Goal: Answer question/provide support: Answer question/provide support

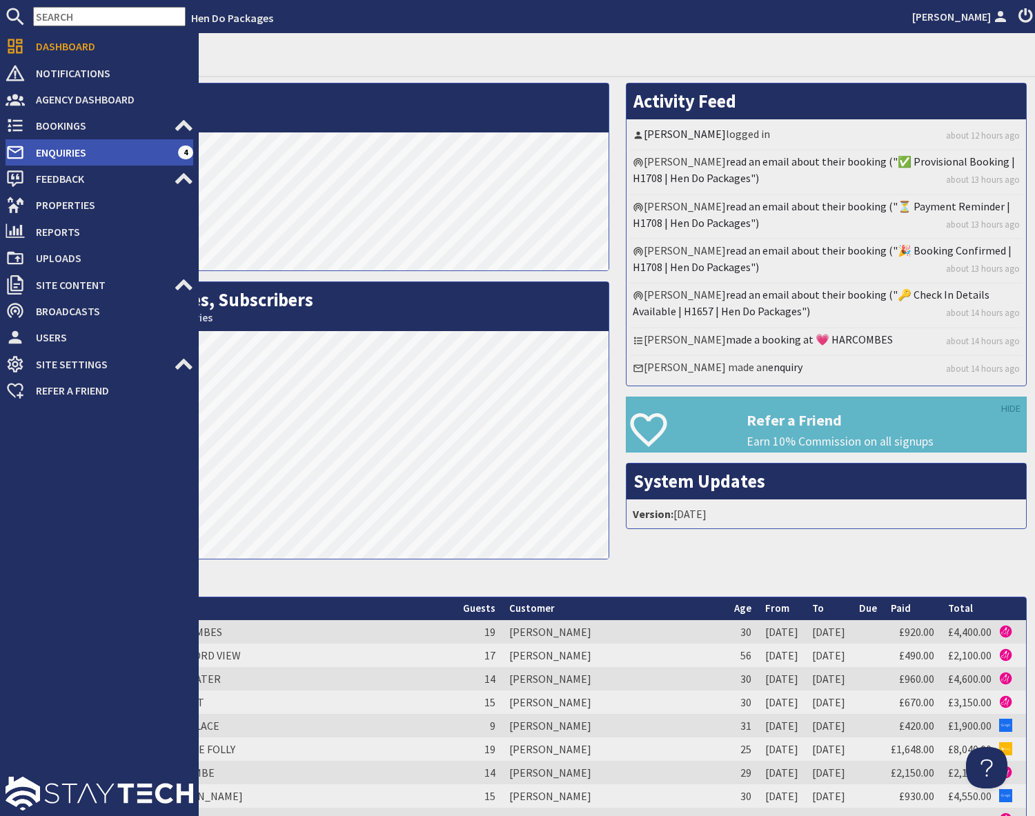
click at [46, 152] on span "Enquiries" at bounding box center [101, 152] width 153 height 22
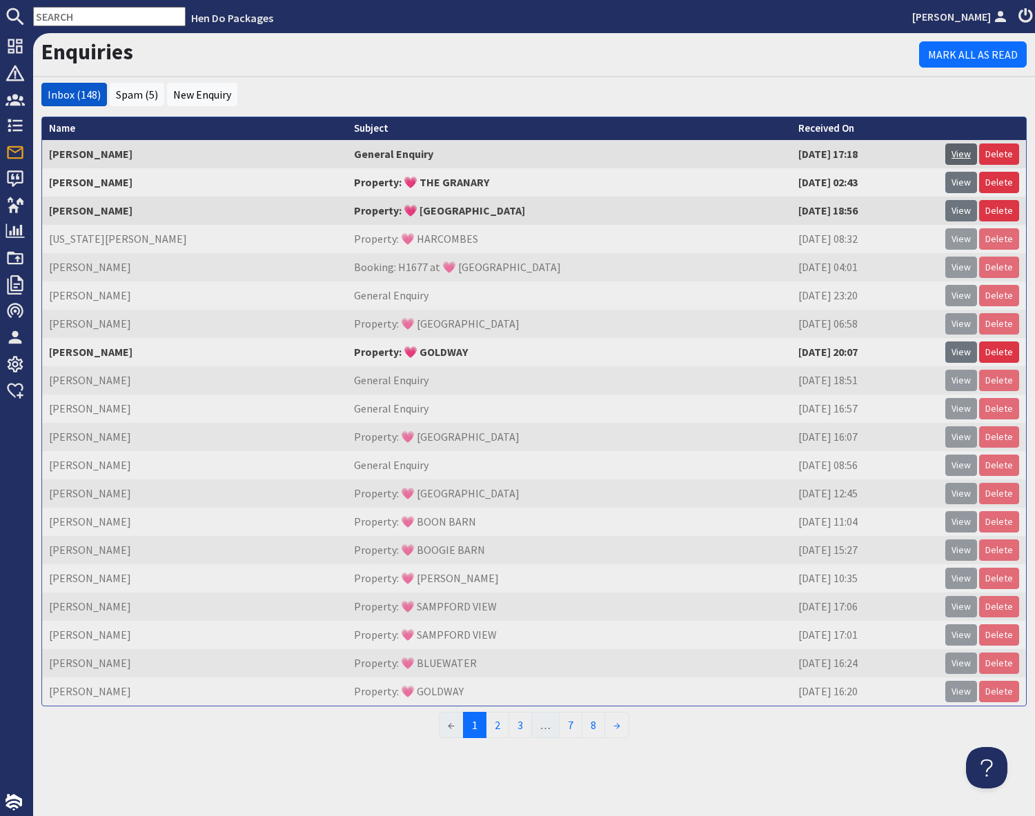
click at [962, 159] on link "View" at bounding box center [961, 154] width 32 height 21
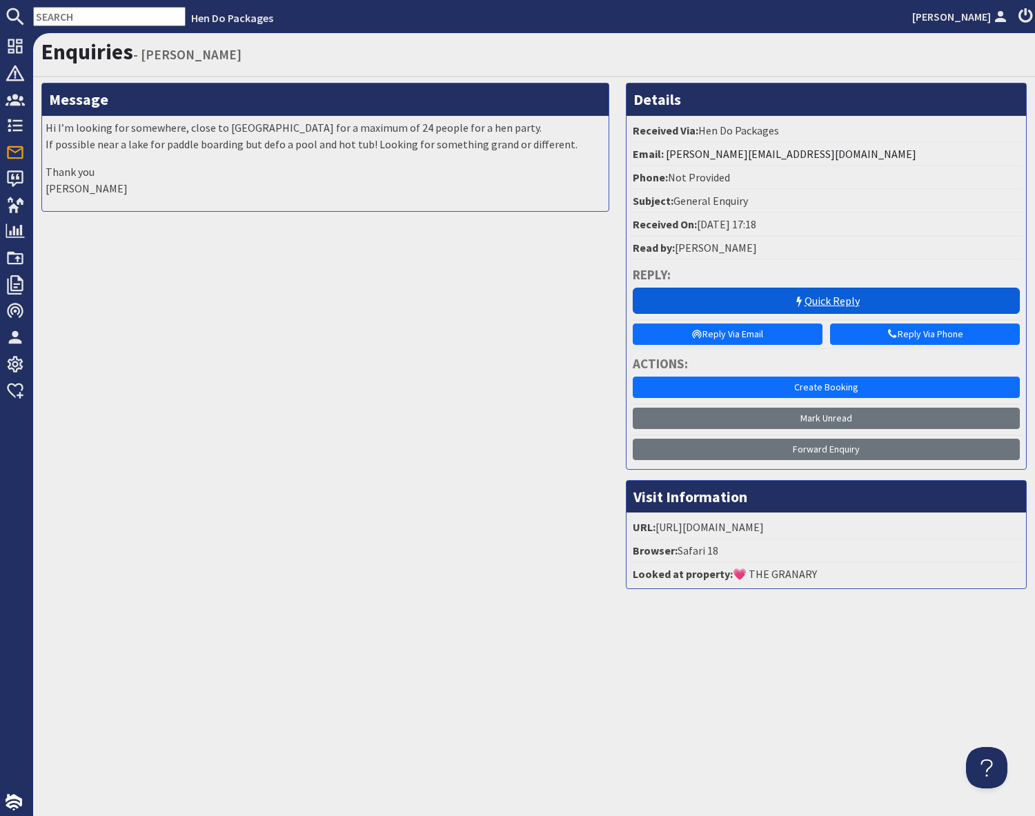
click at [816, 304] on link "Quick Reply" at bounding box center [826, 301] width 387 height 26
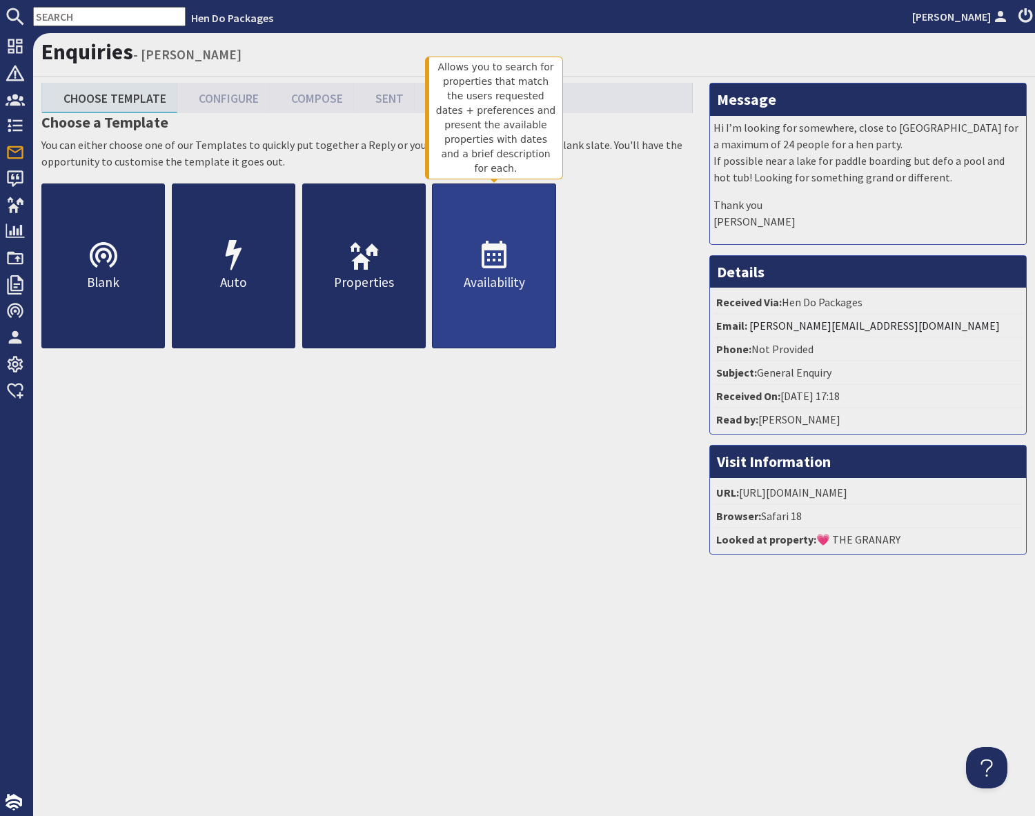
click at [496, 310] on link "Availability" at bounding box center [494, 266] width 124 height 165
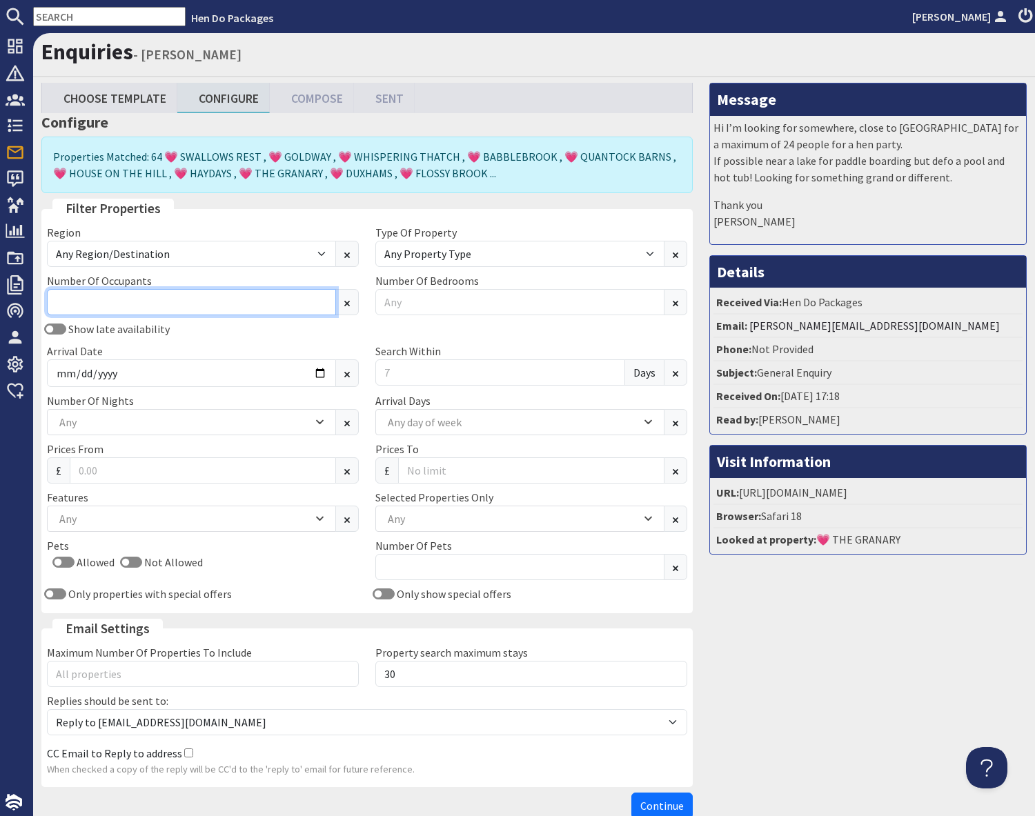
click at [232, 306] on input "Number Of Occupants" at bounding box center [191, 302] width 289 height 26
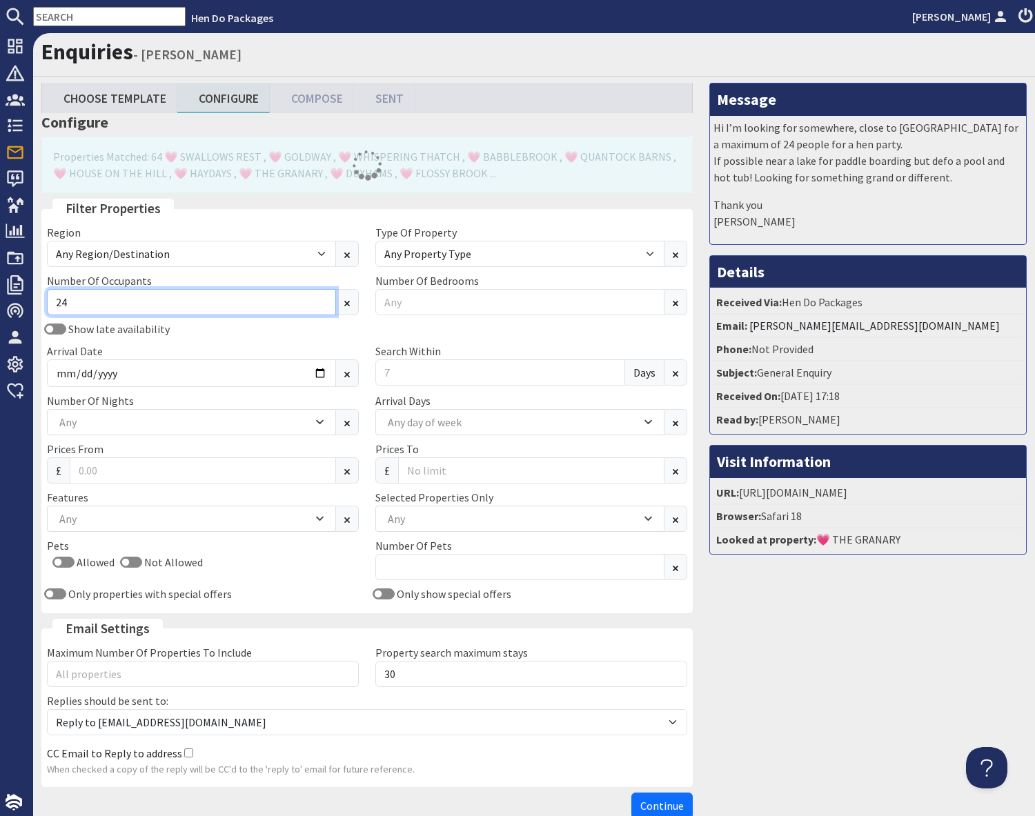
type input "24"
click at [818, 620] on div "Message Hi I’m looking for somewhere, close to [GEOGRAPHIC_DATA] for a maximum …" at bounding box center [868, 454] width 334 height 742
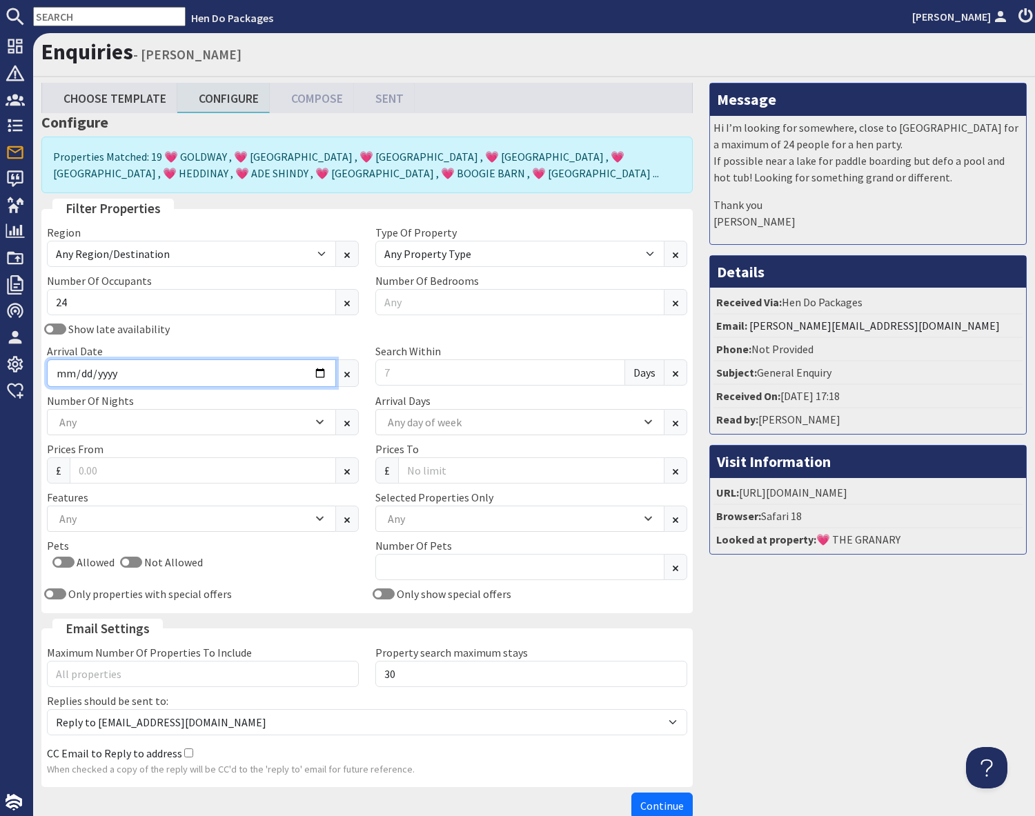
click at [317, 374] on input "Arrival Date" at bounding box center [191, 373] width 289 height 28
click at [318, 371] on input "Arrival Date" at bounding box center [191, 373] width 289 height 28
click at [633, 615] on form "Properties Matched: 19 💗 GOLDWAY , 💗 [GEOGRAPHIC_DATA] , 💗 [GEOGRAPHIC_DATA] , …" at bounding box center [366, 478] width 651 height 682
click at [128, 515] on div "Any" at bounding box center [184, 518] width 257 height 15
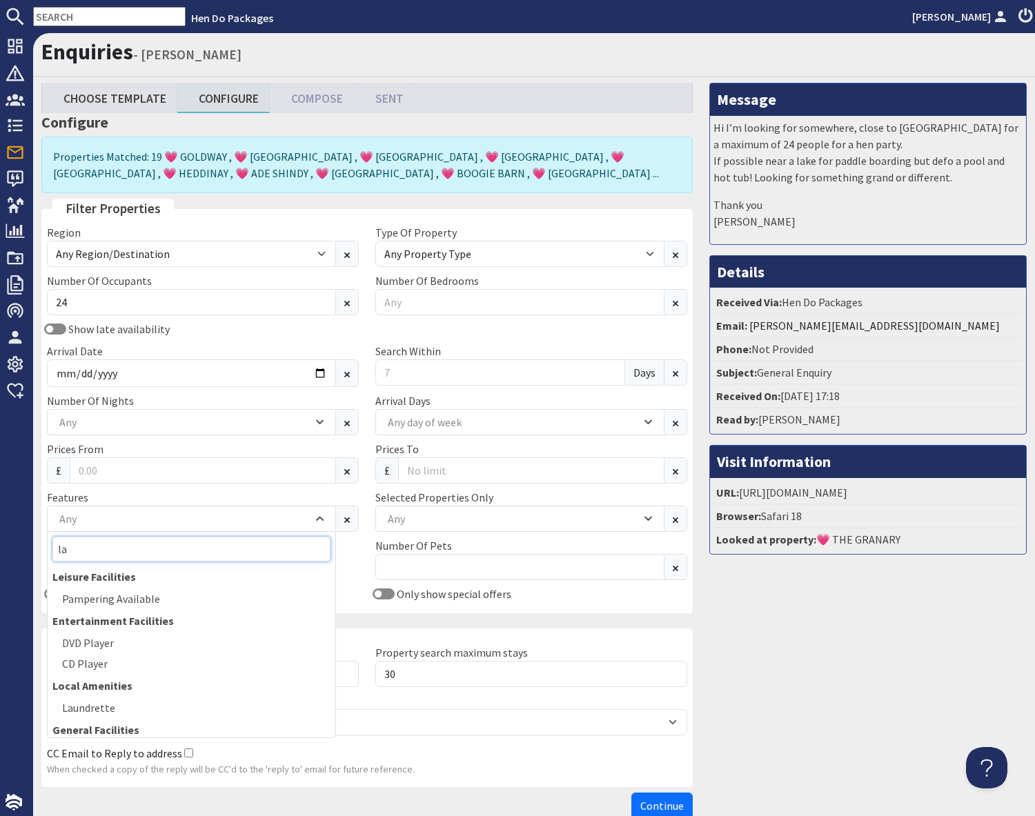
type input "l"
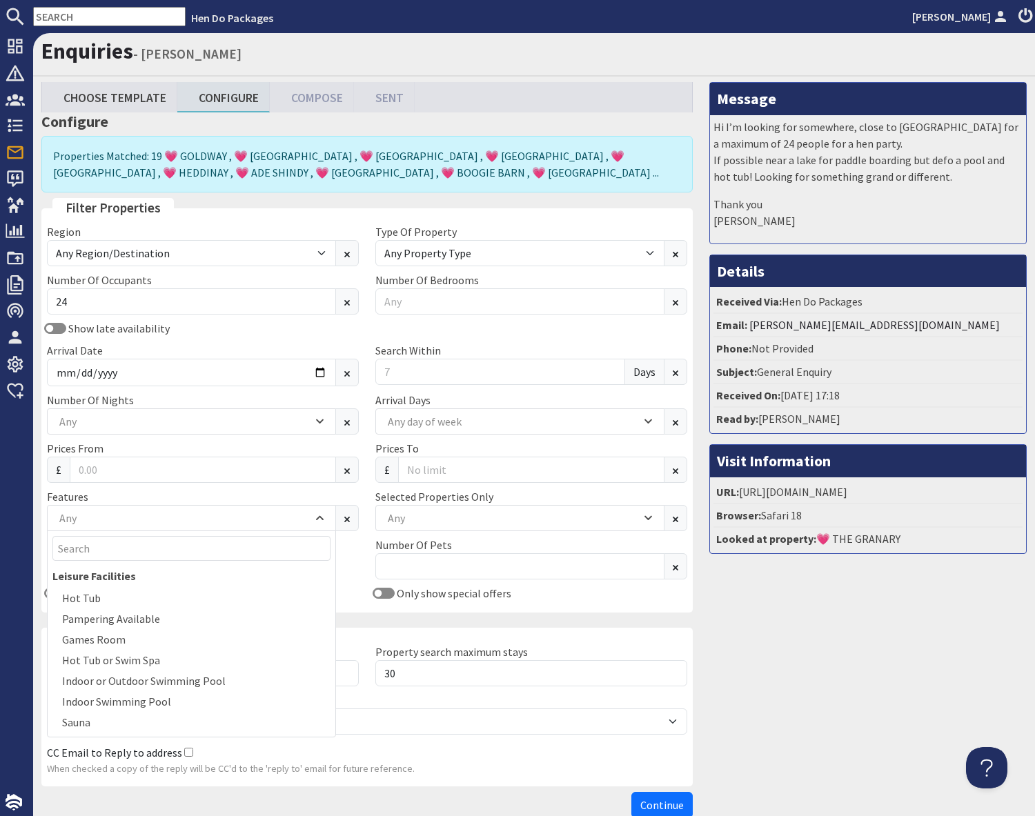
click at [792, 615] on div "Message Hi I’m looking for somewhere, close to [GEOGRAPHIC_DATA] for a maximum …" at bounding box center [868, 453] width 334 height 742
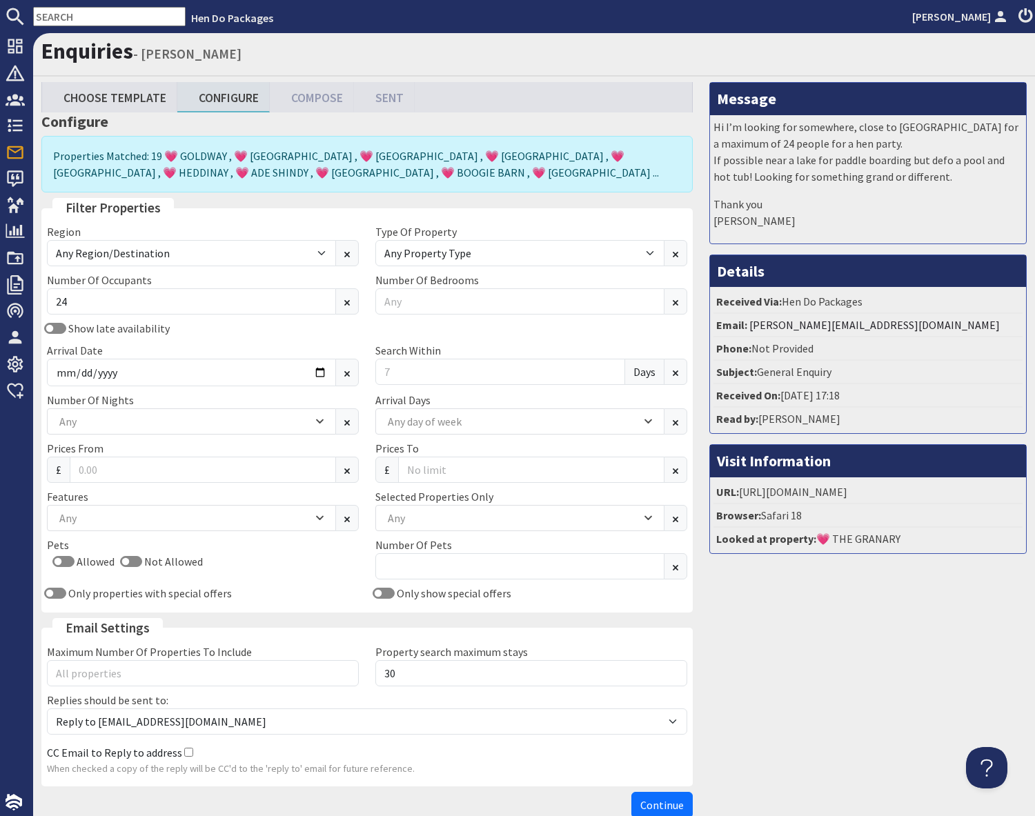
scroll to position [79, 0]
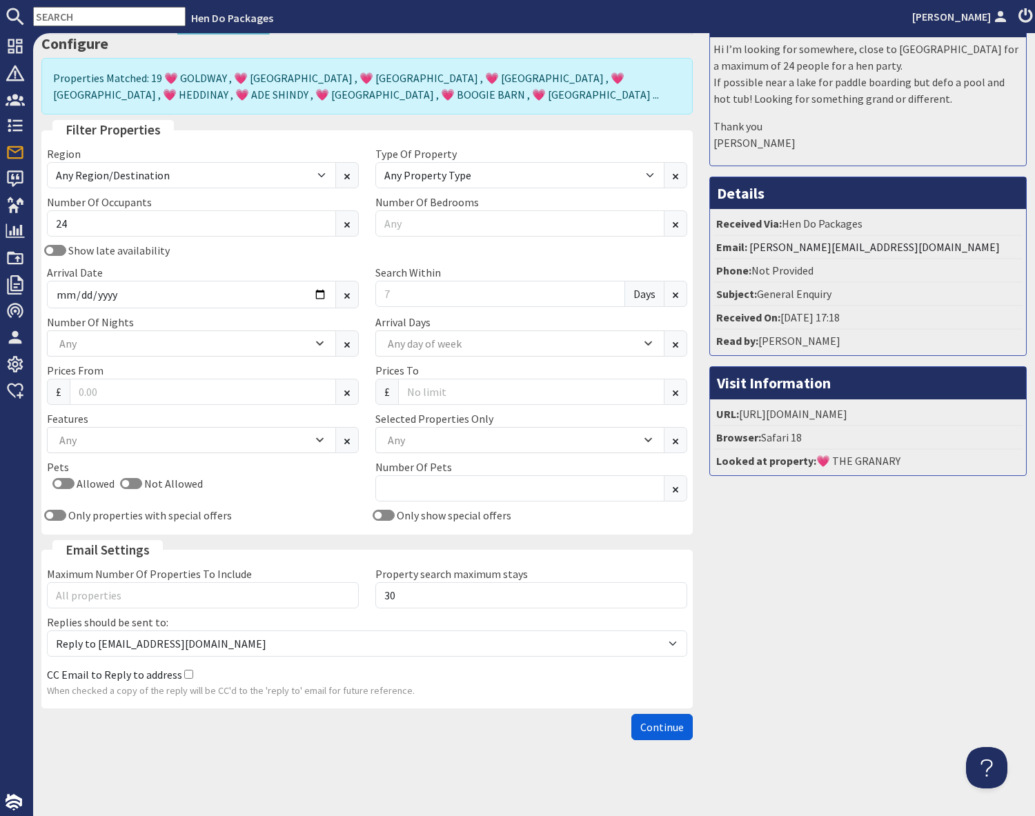
click at [660, 726] on span "Continue" at bounding box center [661, 727] width 43 height 14
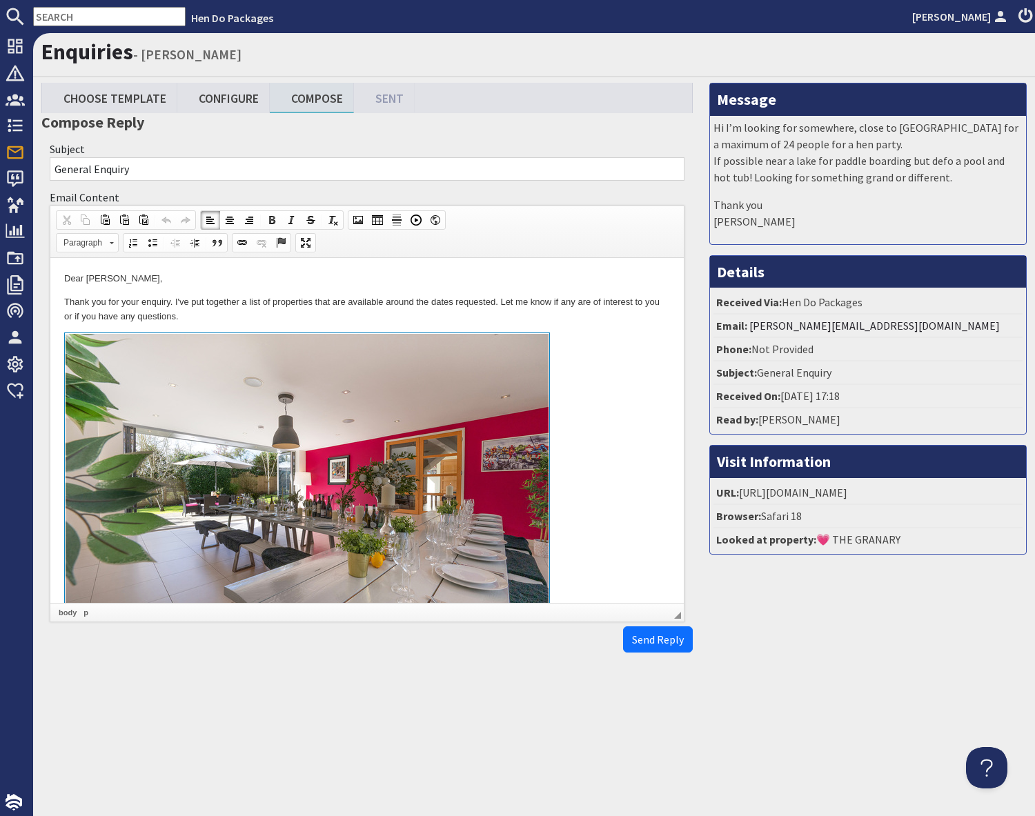
drag, startPoint x: 578, startPoint y: 361, endPoint x: 655, endPoint y: 414, distance: 93.2
click at [580, 360] on link at bounding box center [367, 492] width 606 height 318
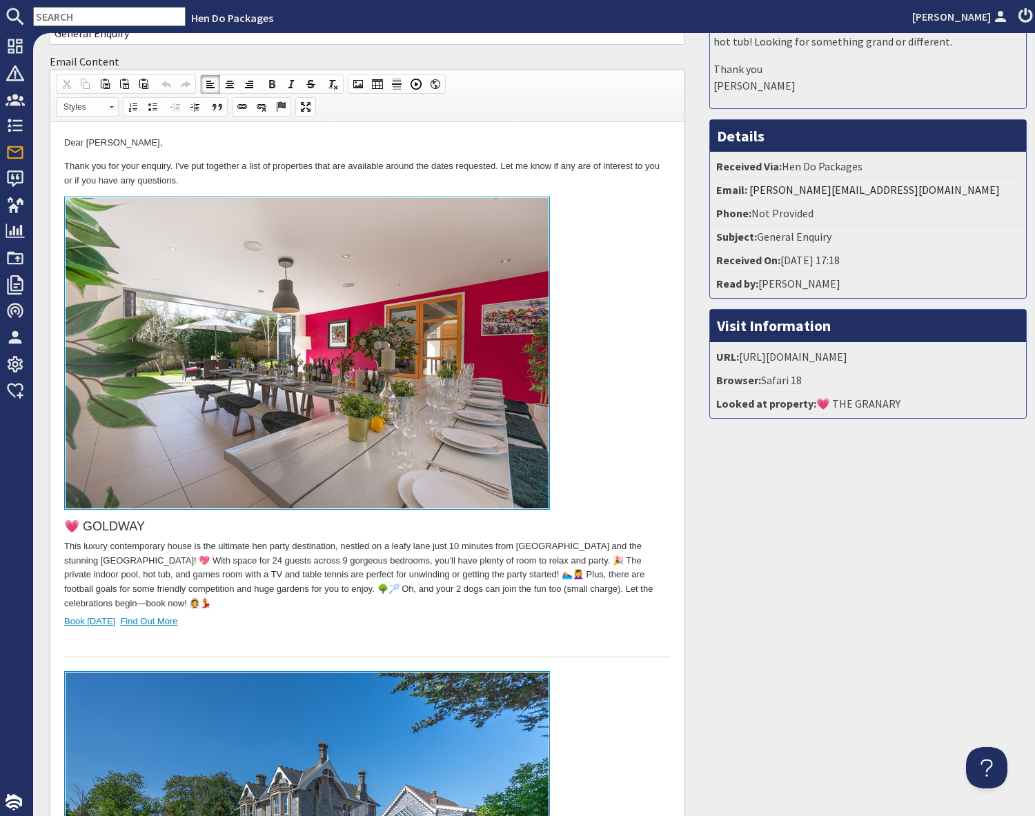
scroll to position [132, 0]
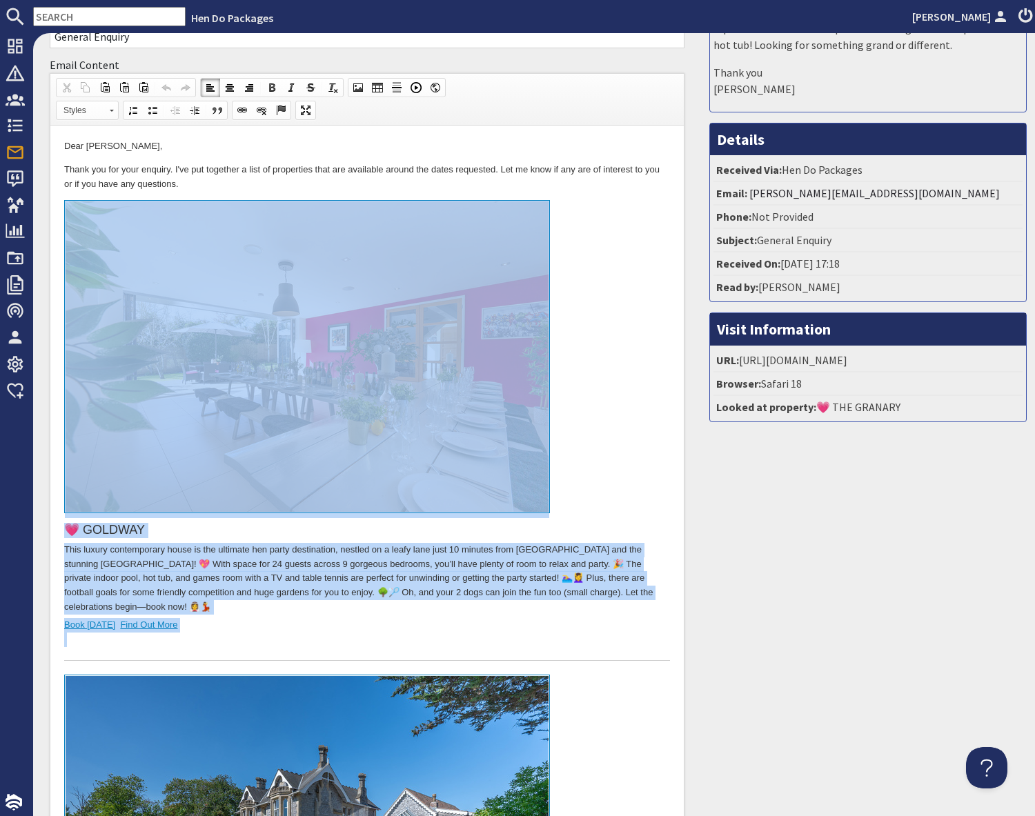
drag, startPoint x: 225, startPoint y: 638, endPoint x: 227, endPoint y: 446, distance: 191.8
click at [227, 446] on div "💗 GOLDWAY This luxury contemporary house is the ultimate hen party destination,…" at bounding box center [367, 430] width 606 height 461
copy div "💗 GOLDWAY This luxury contemporary house is the ultimate hen party destination,…"
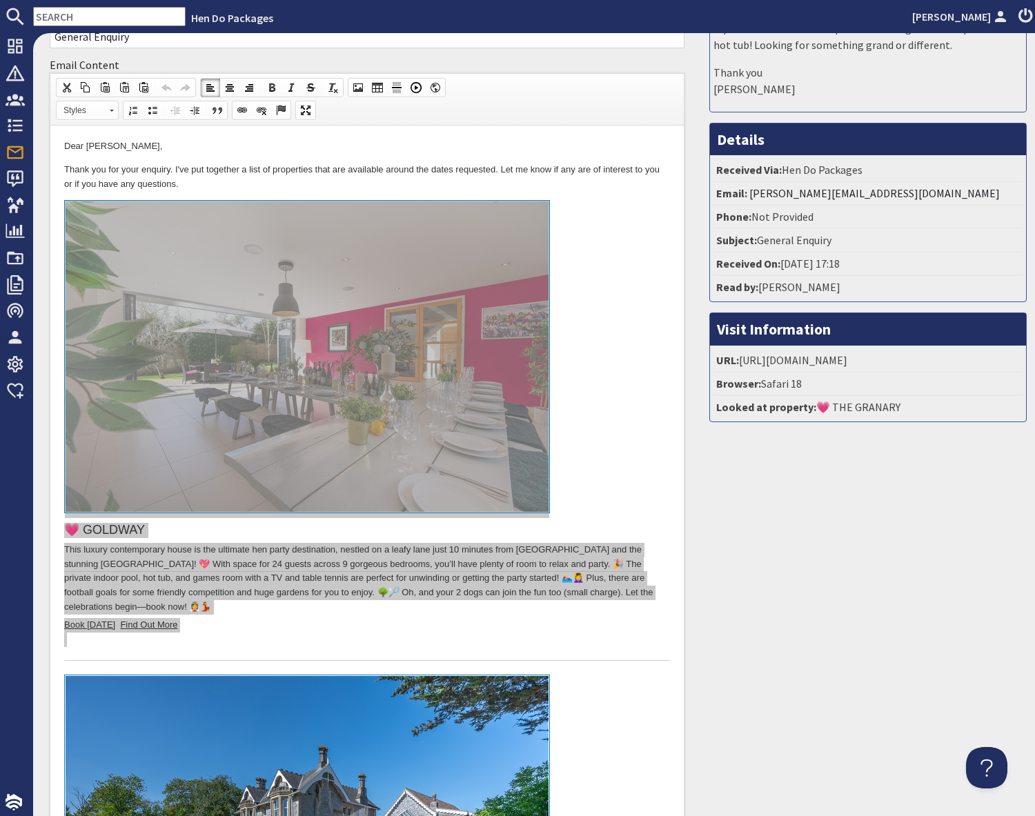
scroll to position [0, 0]
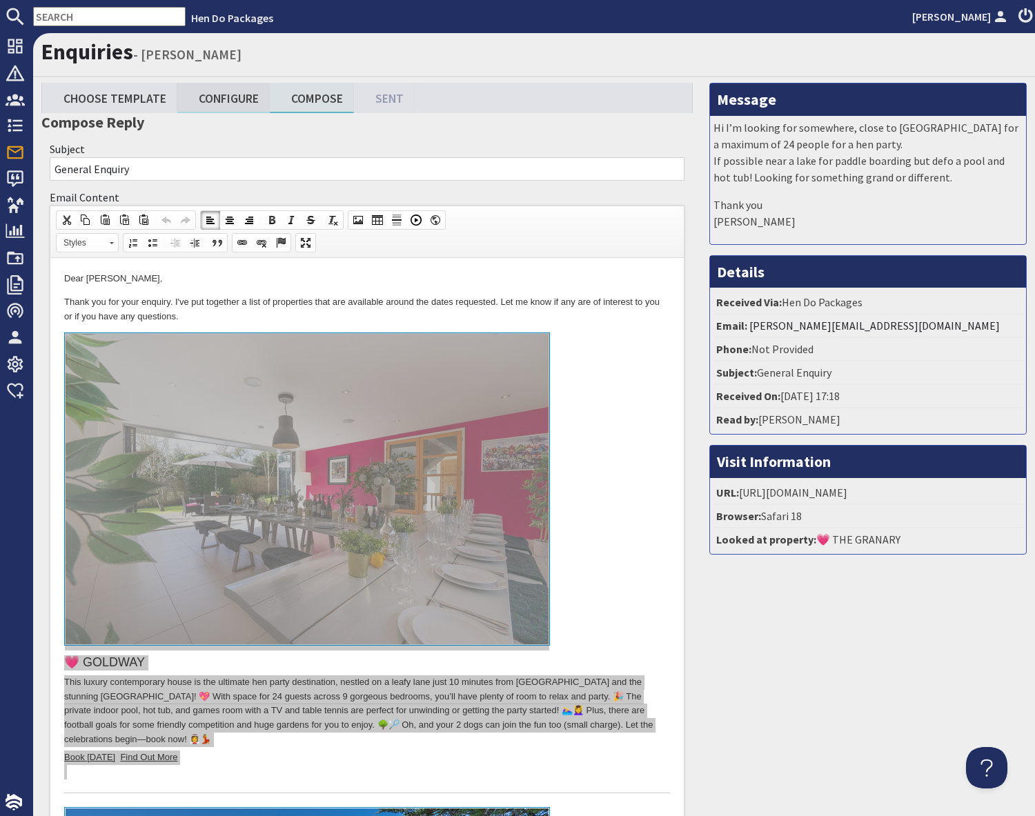
click at [231, 107] on link "Configure" at bounding box center [223, 98] width 92 height 30
type textarea "<l>Ipsu Dolor Sitame,</c> <a>Elits doe tem inci utlabor. E&#40;do mag aliquaen …"
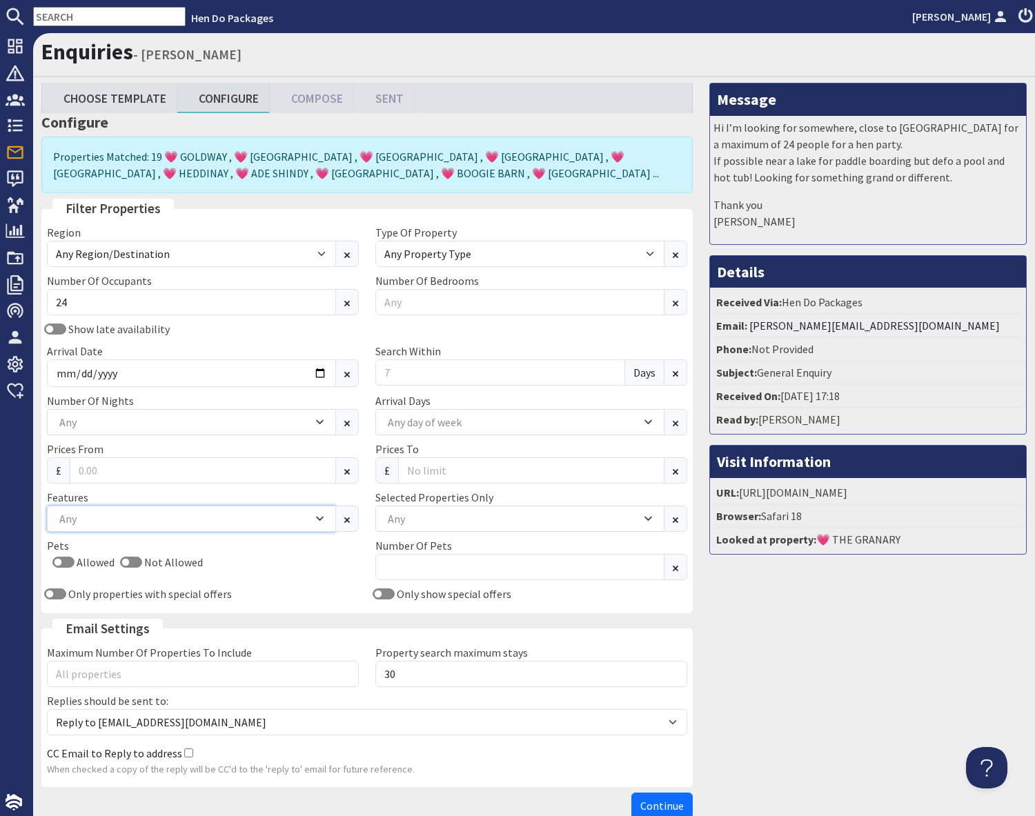
click at [120, 519] on div "Any" at bounding box center [184, 518] width 257 height 15
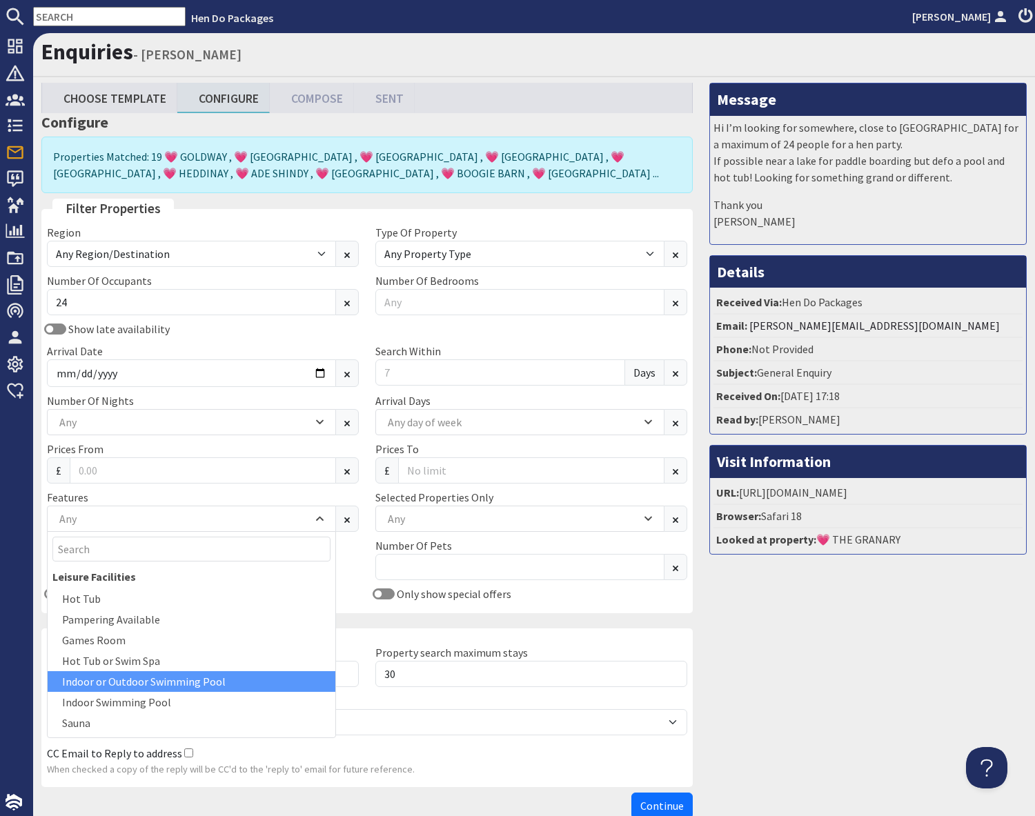
click at [136, 686] on div "Indoor or Outdoor Swimming Pool" at bounding box center [192, 681] width 288 height 21
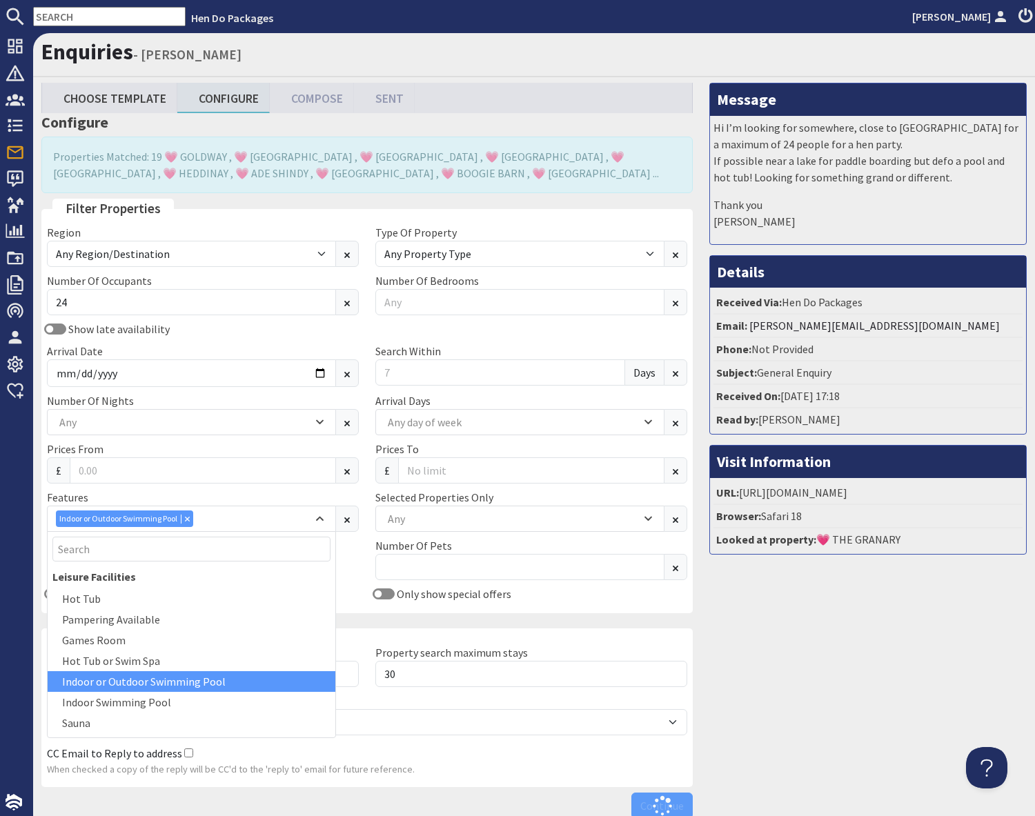
click at [764, 658] on div "Message Hi I’m looking for somewhere, close to [GEOGRAPHIC_DATA] for a maximum …" at bounding box center [868, 454] width 334 height 742
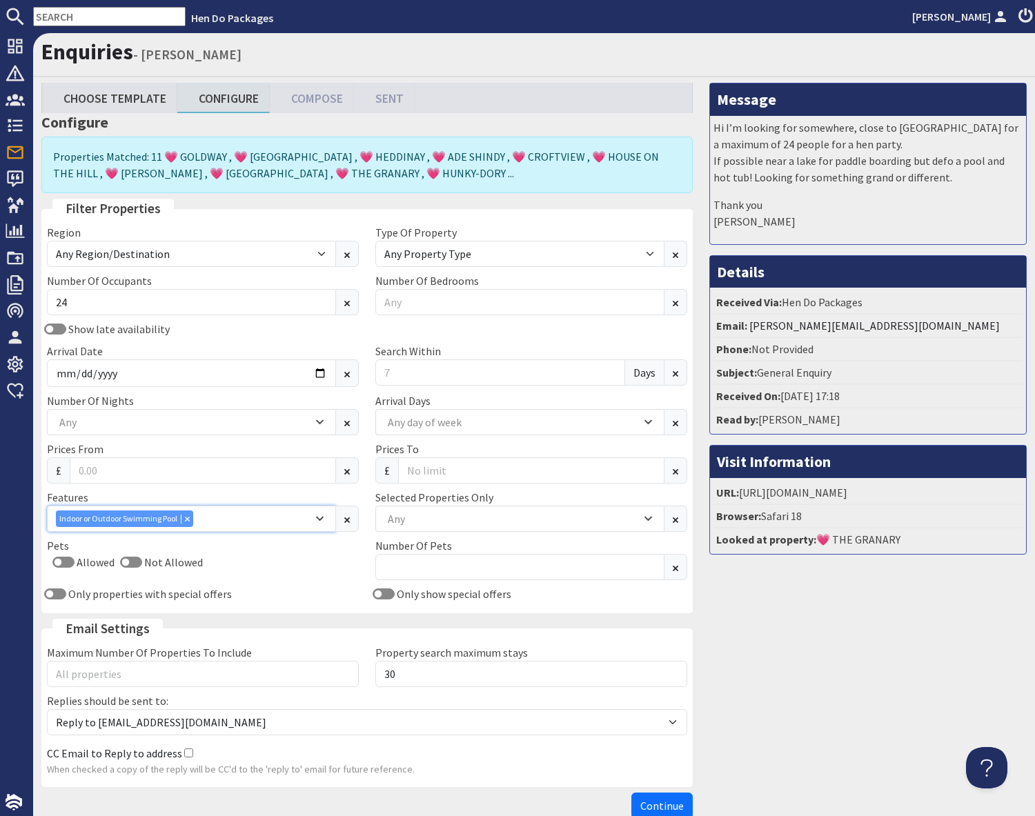
click at [224, 526] on div "Indoor or Outdoor Swimming Pool" at bounding box center [184, 519] width 257 height 17
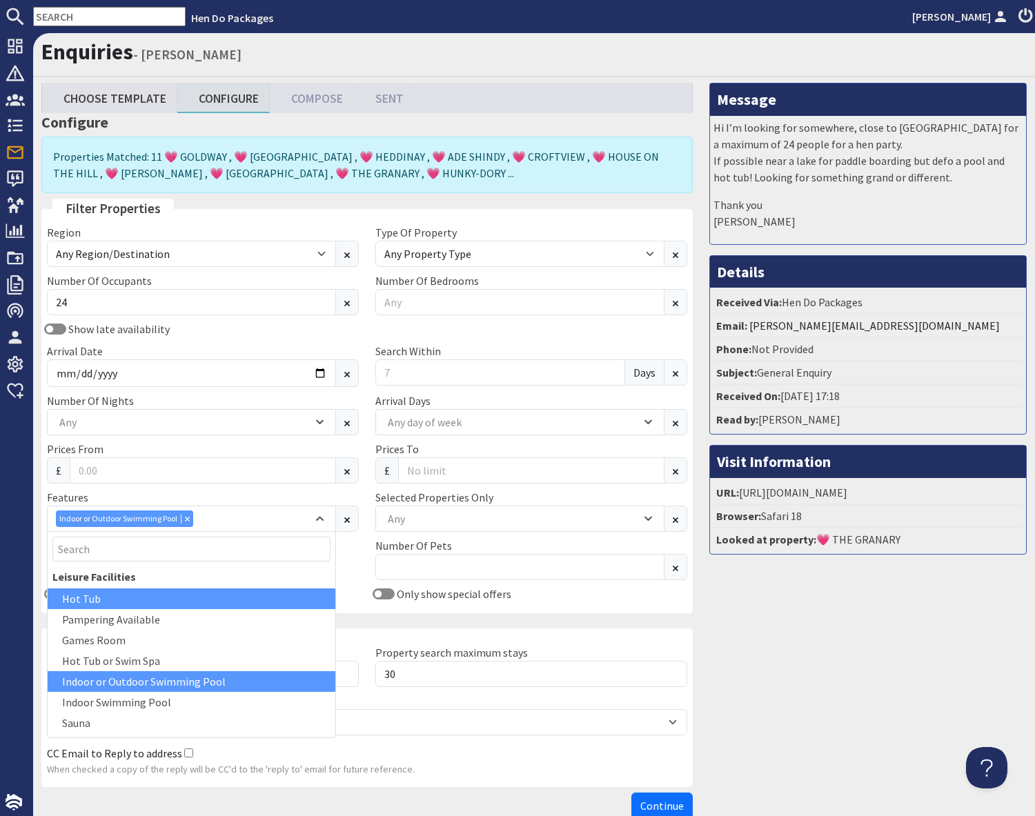
click at [86, 600] on div "Hot Tub" at bounding box center [192, 599] width 288 height 21
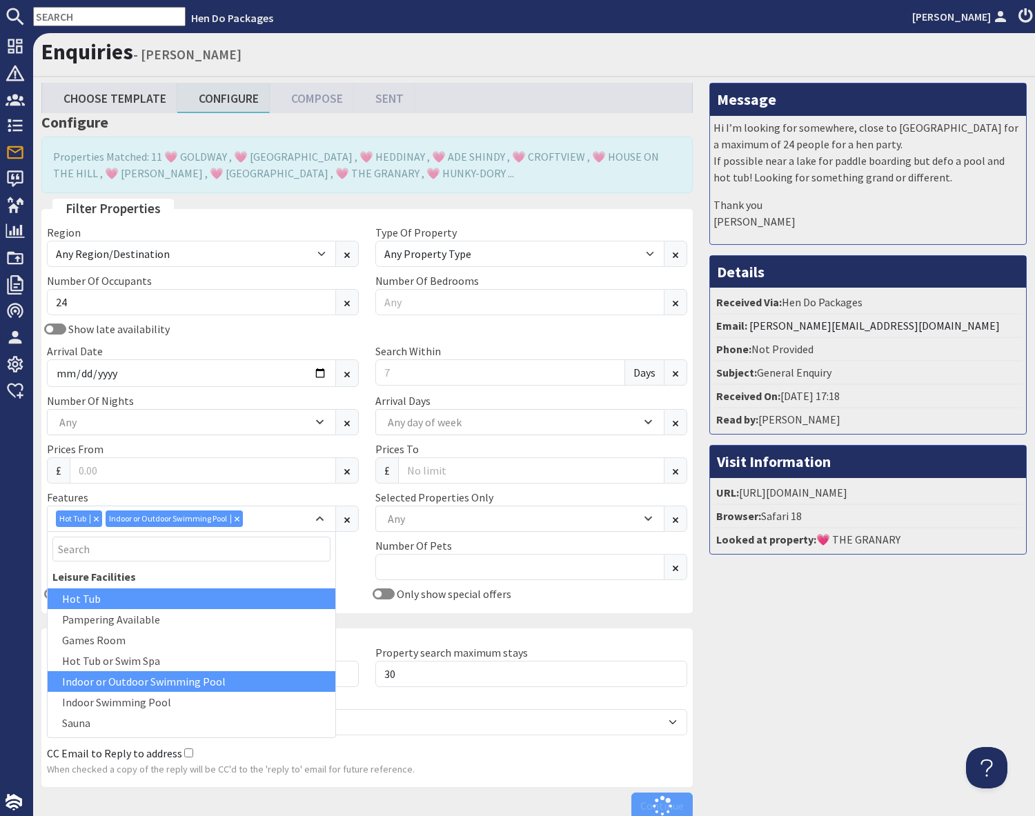
click at [833, 693] on div "Message Hi I’m looking for somewhere, close to [GEOGRAPHIC_DATA] for a maximum …" at bounding box center [868, 454] width 334 height 742
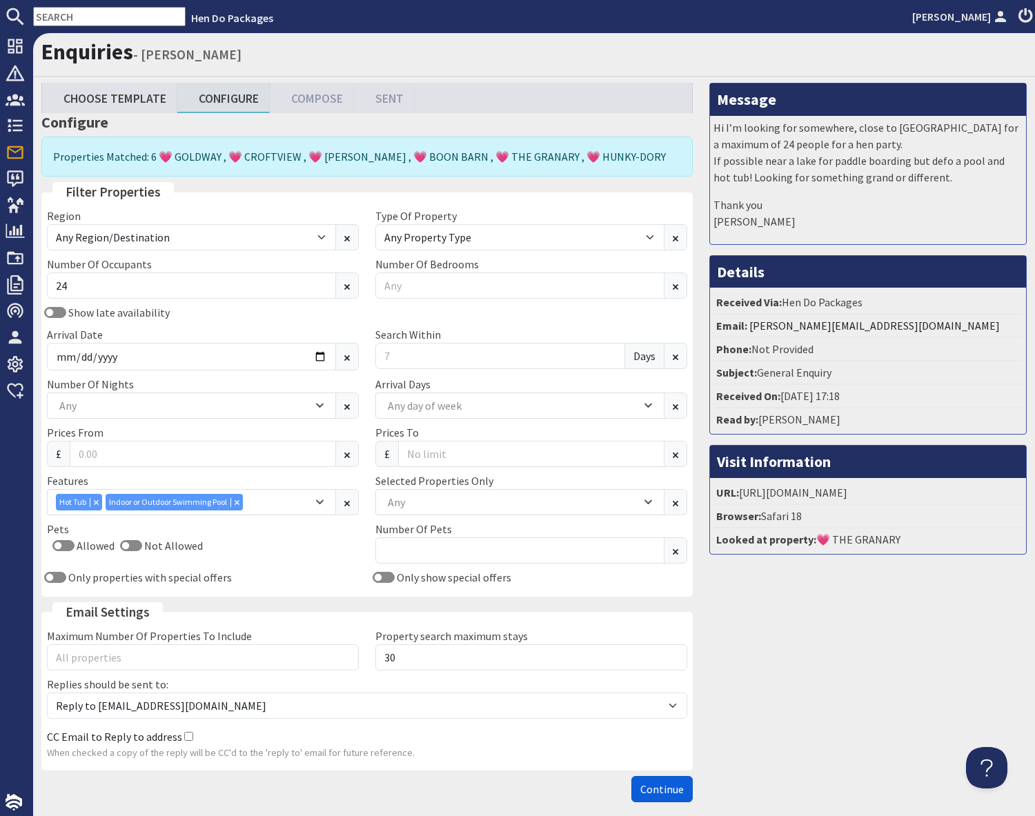
click at [662, 789] on span "Continue" at bounding box center [661, 789] width 43 height 14
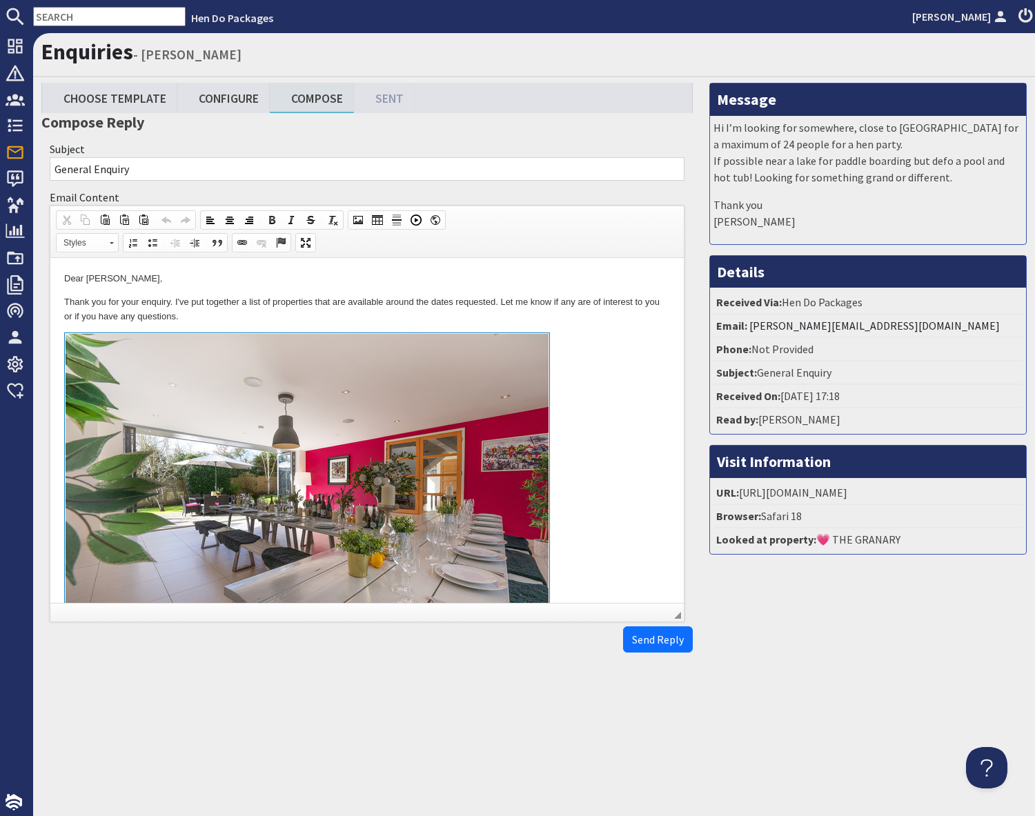
click at [634, 546] on link at bounding box center [367, 492] width 606 height 318
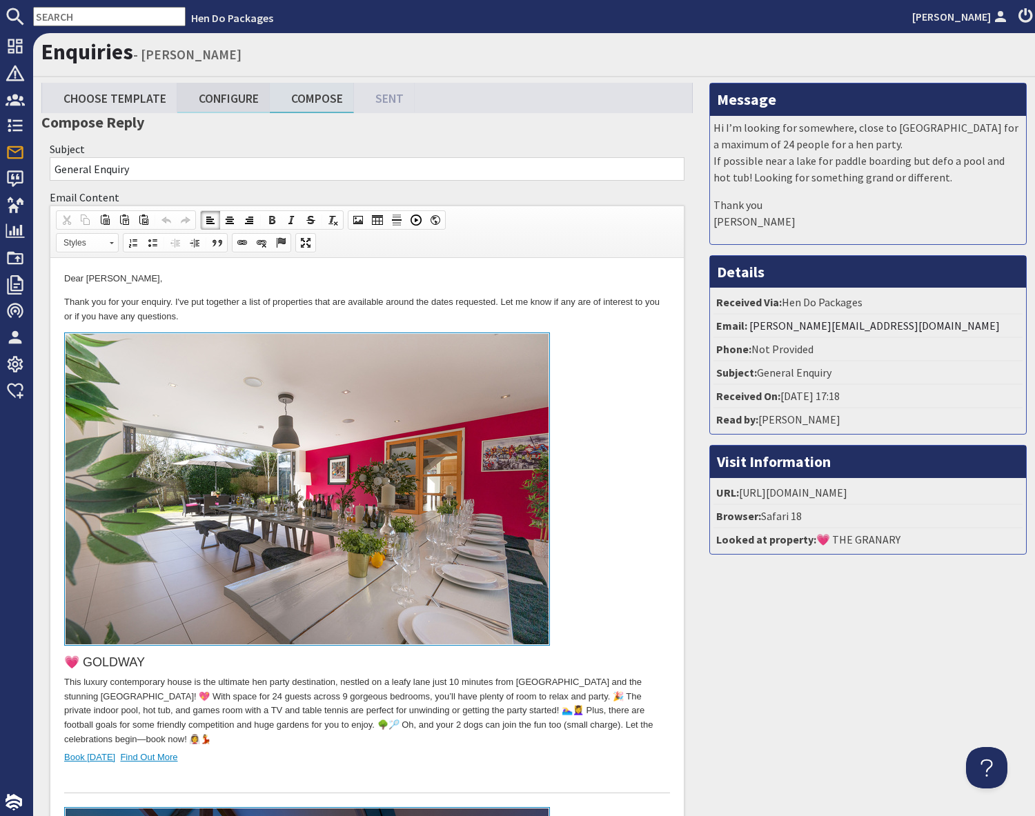
click at [226, 100] on link "Configure" at bounding box center [223, 98] width 92 height 30
type textarea "<l>Ipsu Dolor Sitame,</c> <a>Elits doe tem inci utlabor. E&#40;do mag aliquaen …"
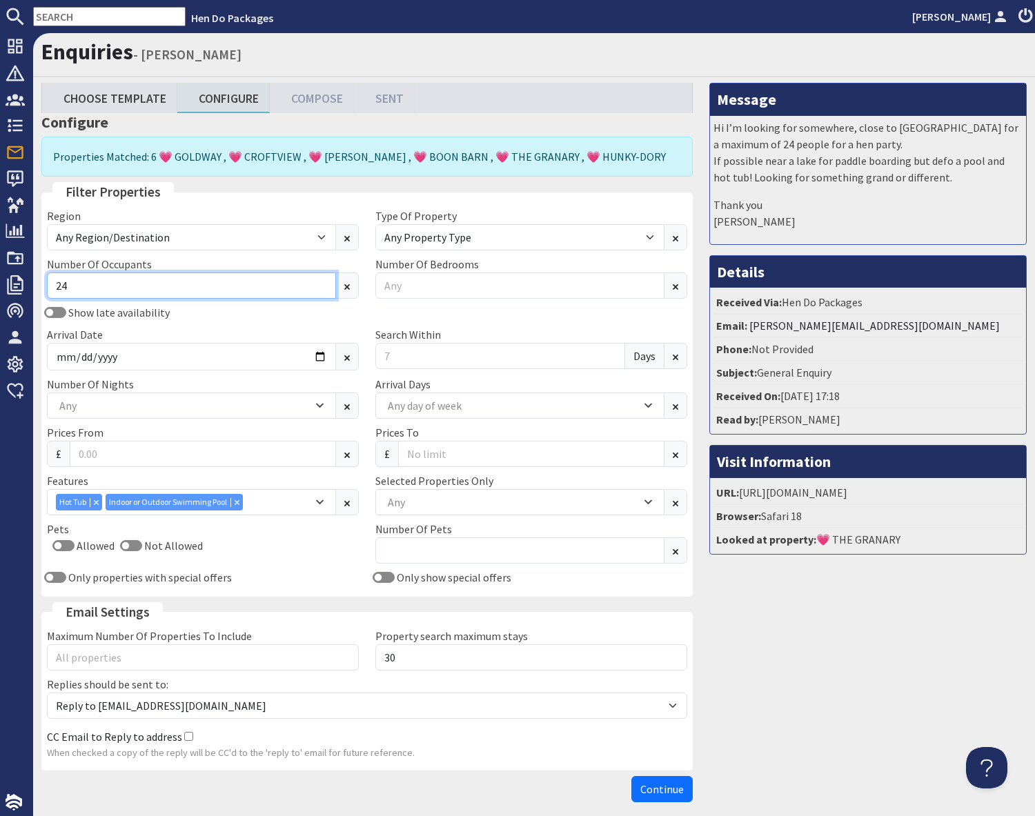
click at [124, 289] on input "24" at bounding box center [191, 286] width 289 height 26
type input "2"
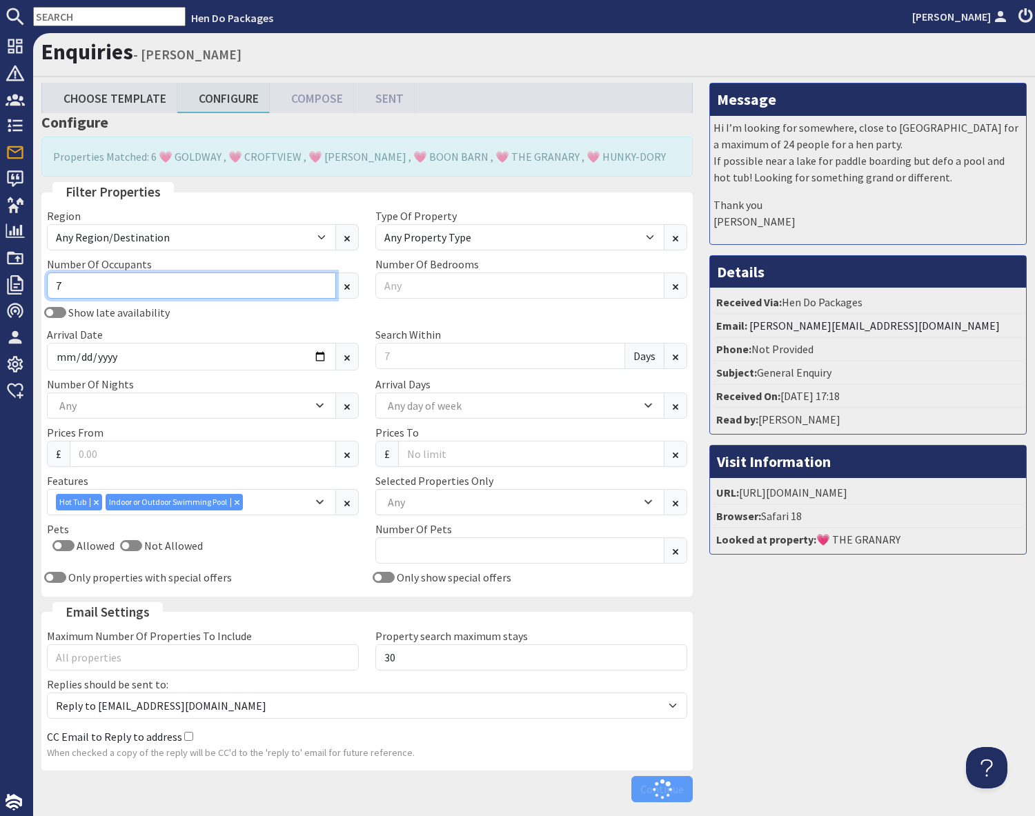
type input "7"
click at [186, 335] on div "Arrival Date" at bounding box center [203, 348] width 328 height 44
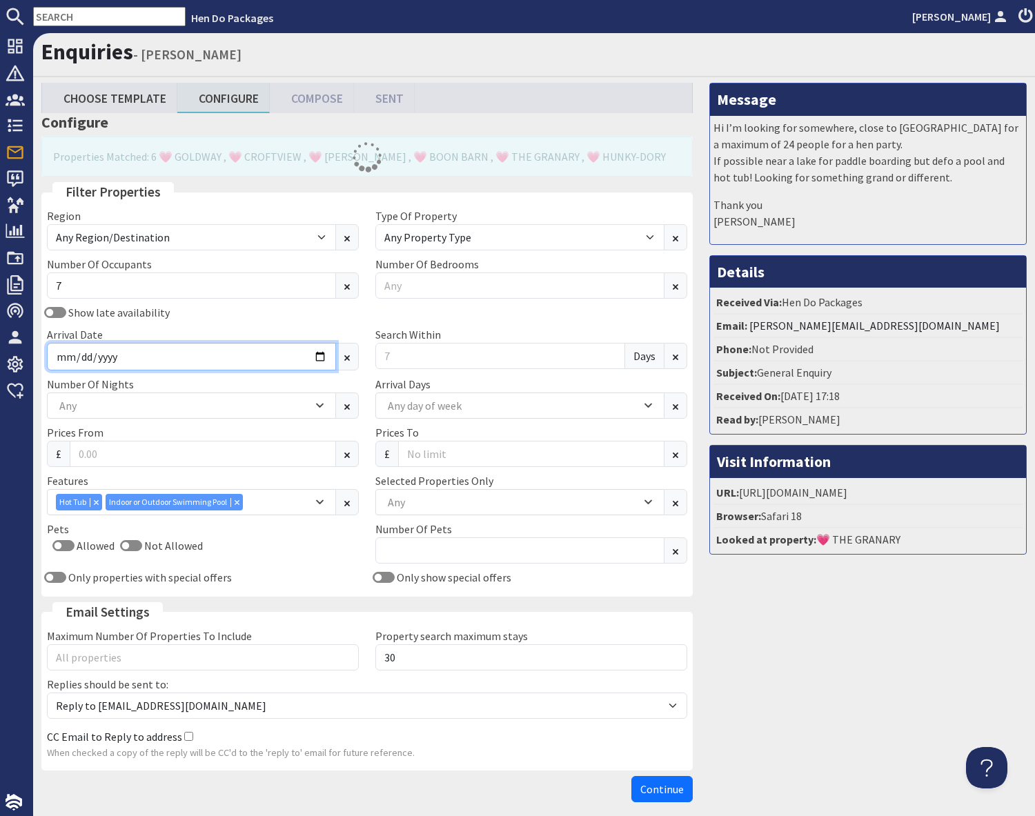
click at [324, 359] on input "Arrival Date" at bounding box center [191, 357] width 289 height 28
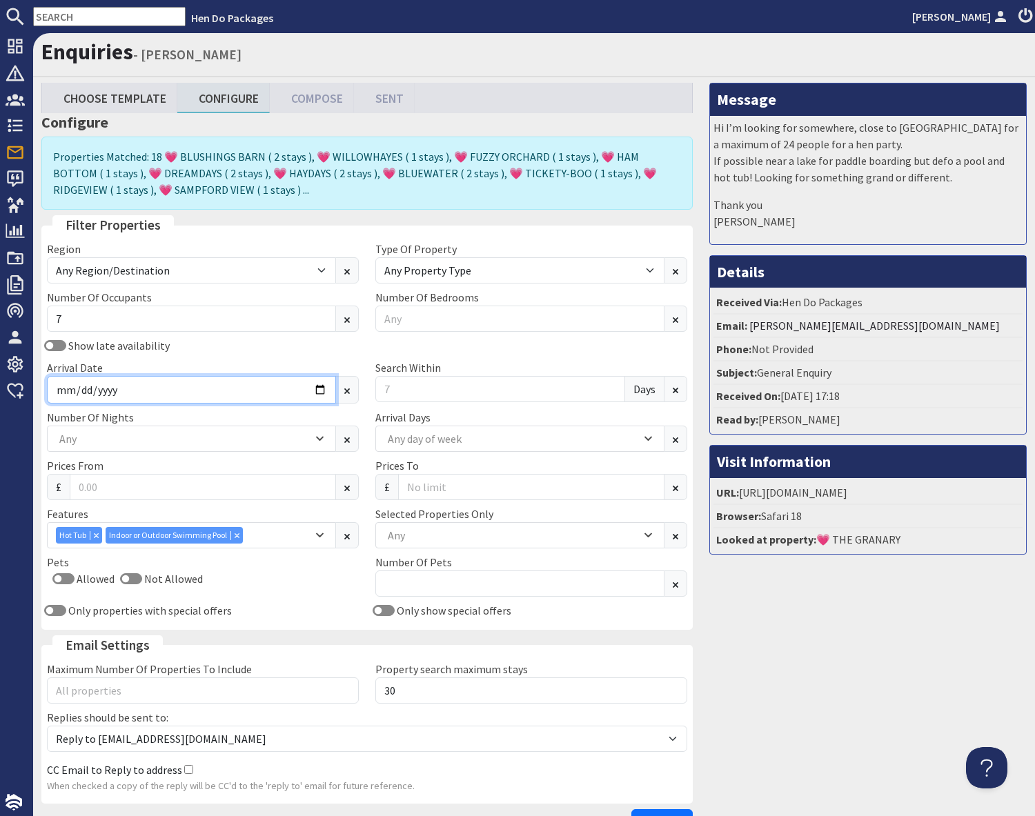
type input "[DATE]"
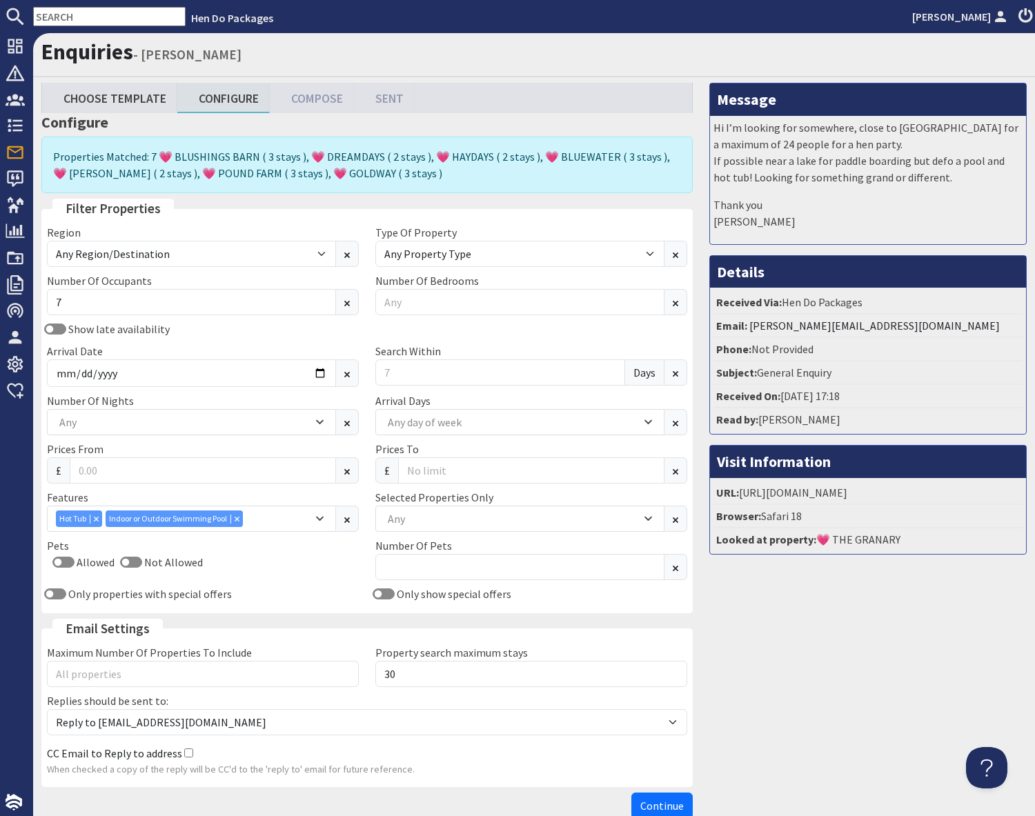
click at [241, 536] on div "Region Any Region/Destination [GEOGRAPHIC_DATA] [GEOGRAPHIC_DATA] / [GEOGRAPHIC…" at bounding box center [367, 416] width 657 height 384
click at [238, 520] on icon "Combobox" at bounding box center [237, 518] width 5 height 5
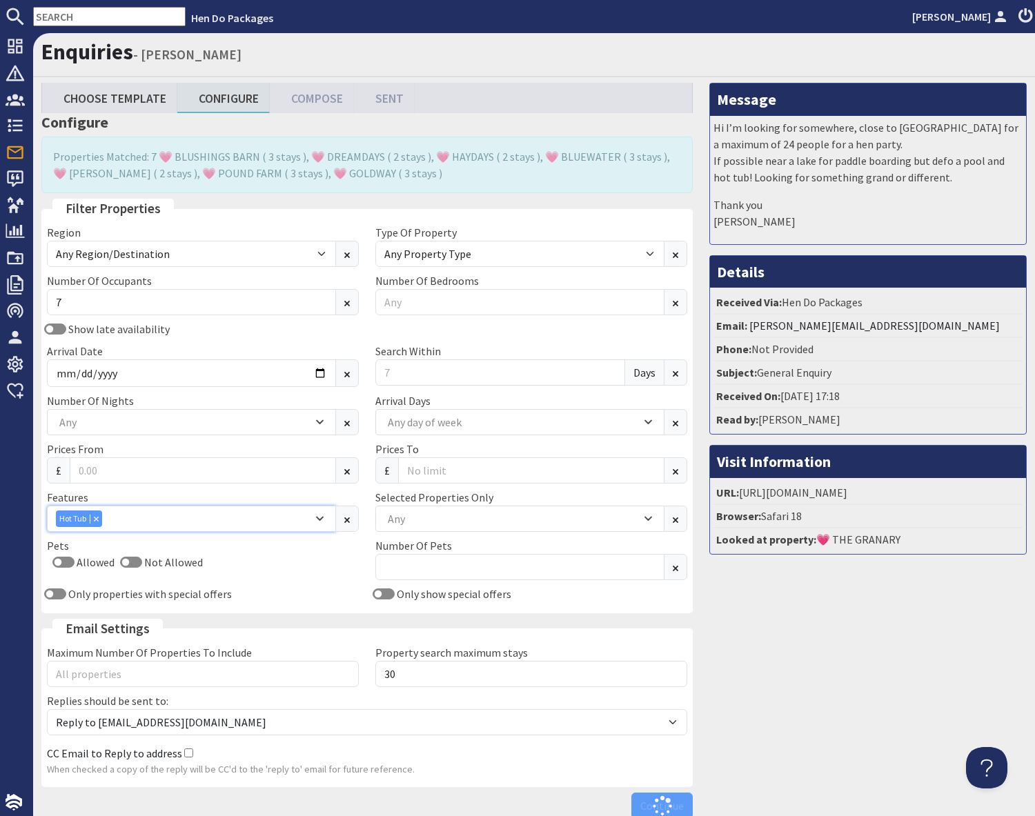
click at [97, 516] on icon "Combobox" at bounding box center [96, 518] width 5 height 5
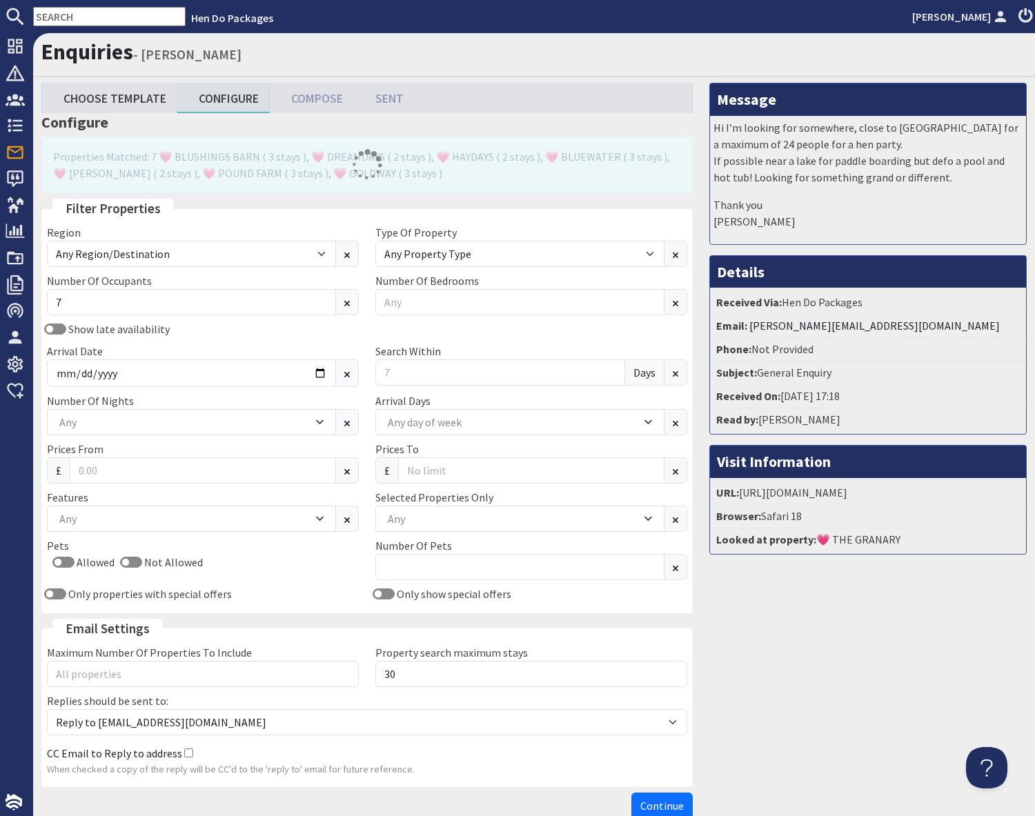
click at [769, 631] on div "Message Hi I’m looking for somewhere, close to [GEOGRAPHIC_DATA] for a maximum …" at bounding box center [868, 454] width 334 height 742
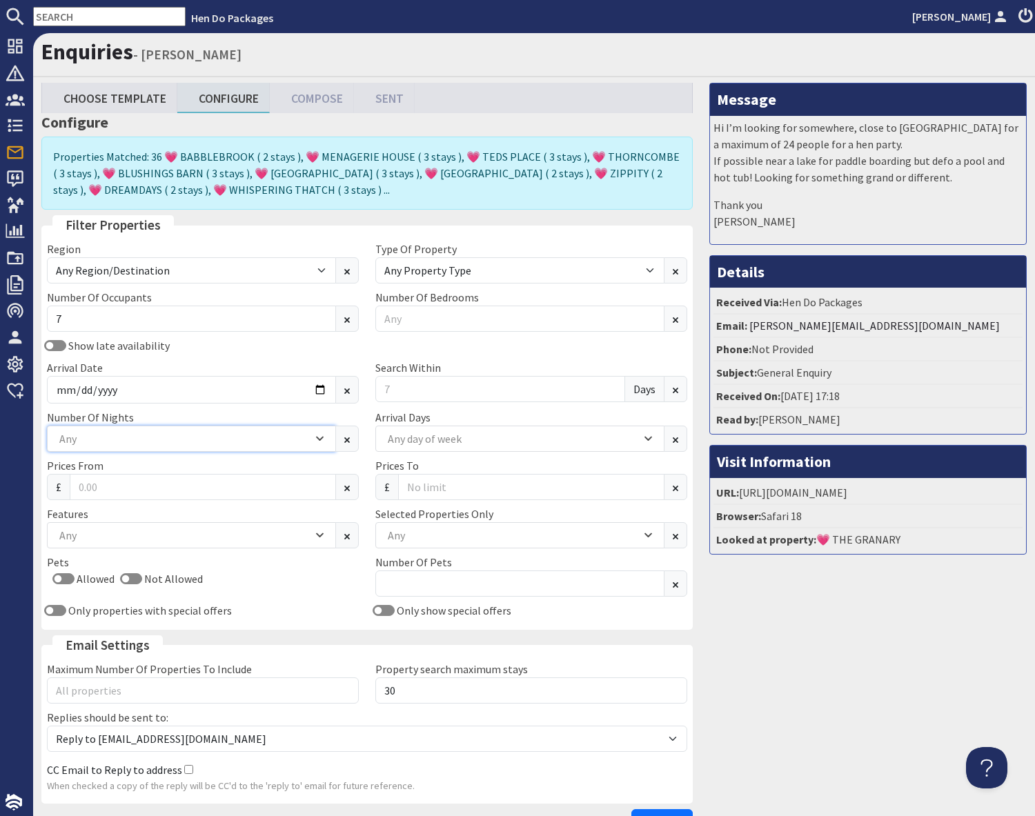
click at [113, 435] on div "Any" at bounding box center [184, 438] width 257 height 15
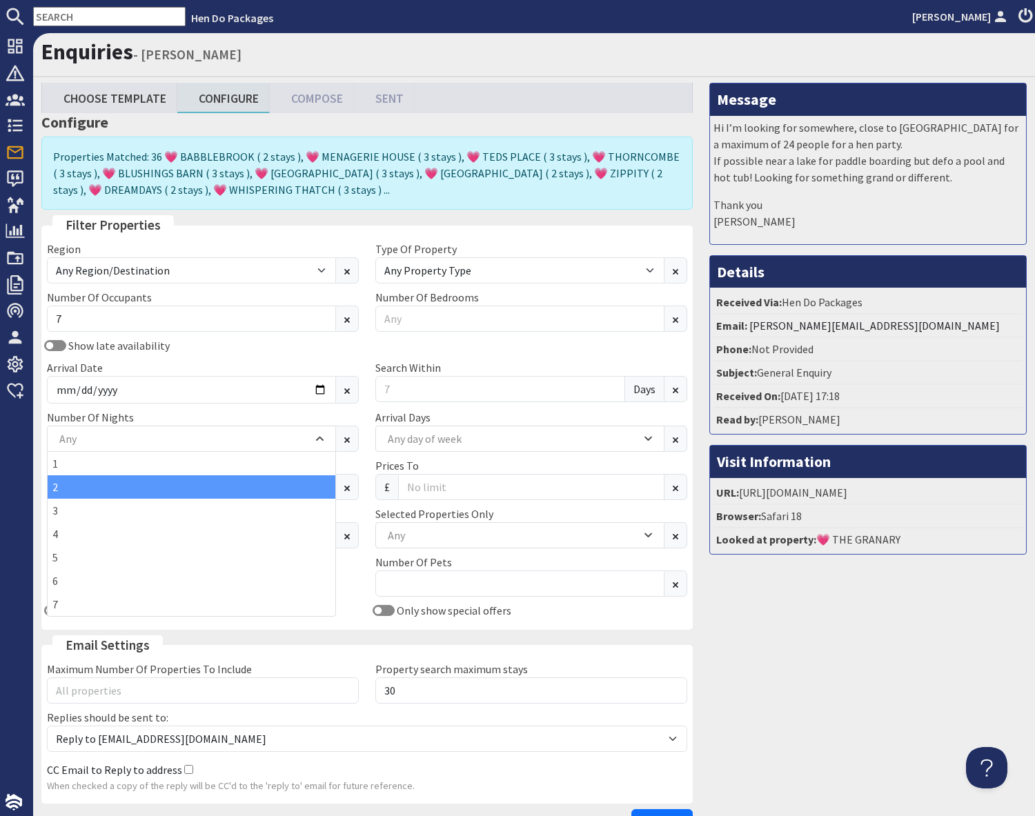
click at [62, 486] on div "2" at bounding box center [192, 486] width 288 height 23
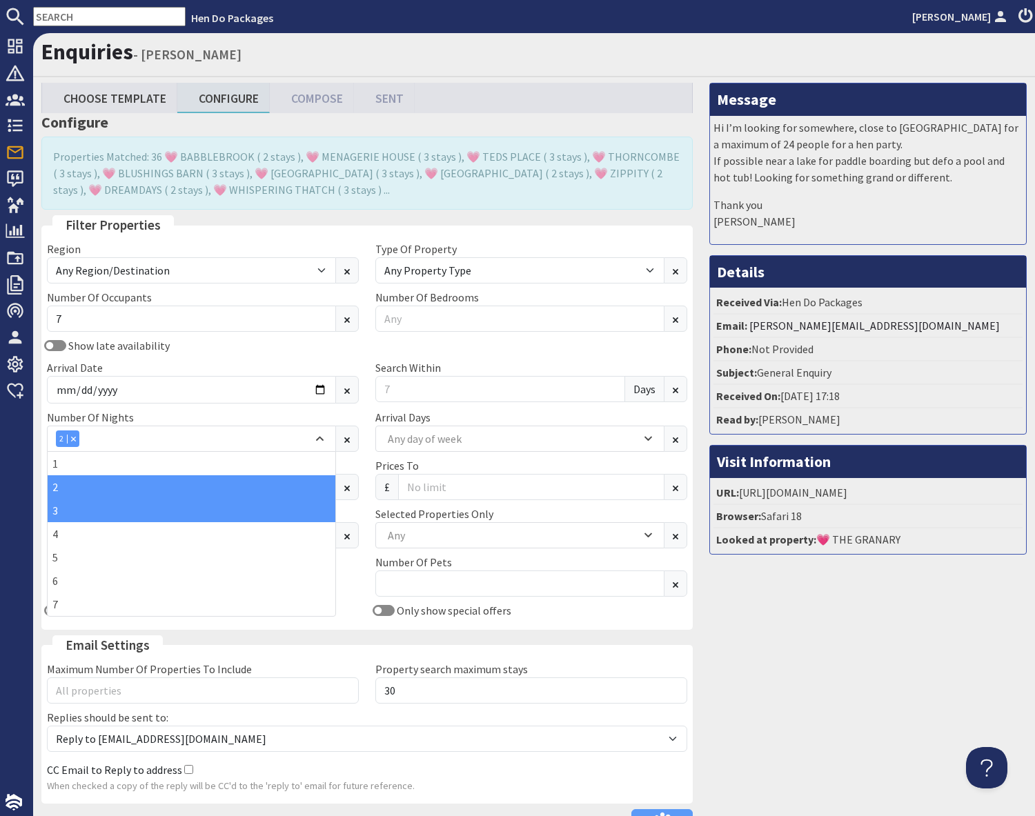
click at [67, 512] on div "3" at bounding box center [192, 510] width 288 height 23
drag, startPoint x: 823, startPoint y: 651, endPoint x: 813, endPoint y: 646, distance: 11.4
click at [822, 648] on div "Message Hi I’m looking for somewhere, close to [GEOGRAPHIC_DATA] for a maximum …" at bounding box center [868, 462] width 334 height 759
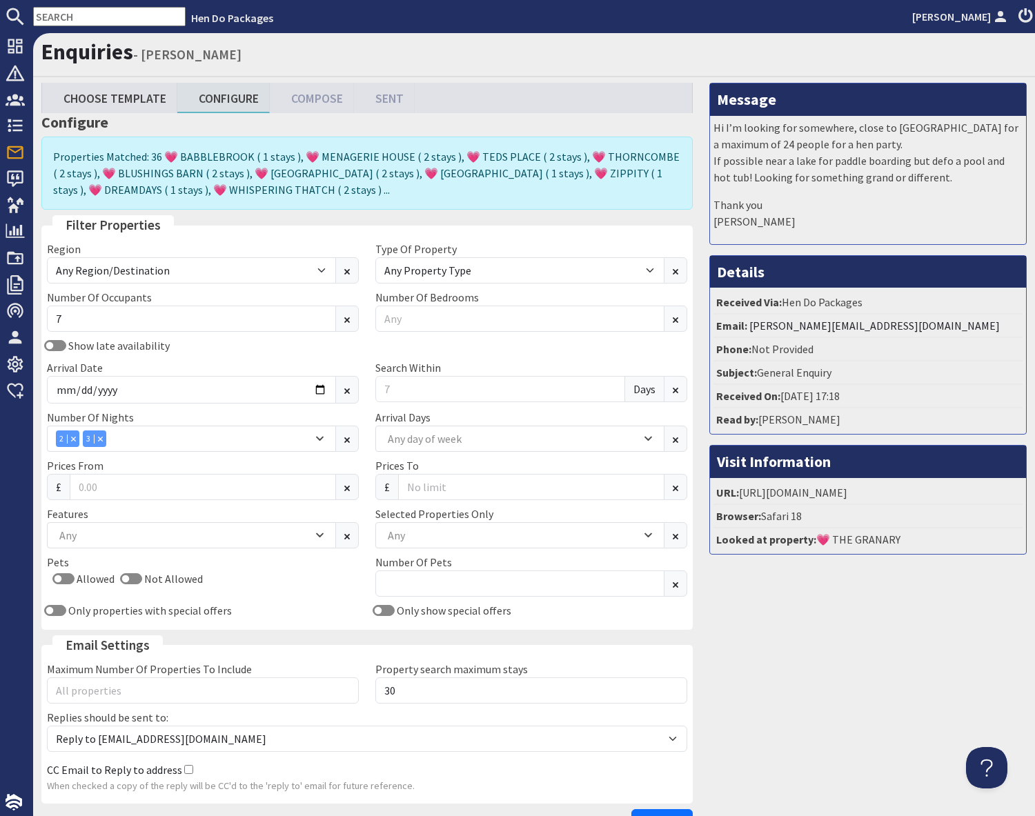
drag, startPoint x: 783, startPoint y: 615, endPoint x: 777, endPoint y: 620, distance: 8.3
click at [783, 615] on div "Message Hi I’m looking for somewhere, close to [GEOGRAPHIC_DATA] for a maximum …" at bounding box center [868, 462] width 334 height 759
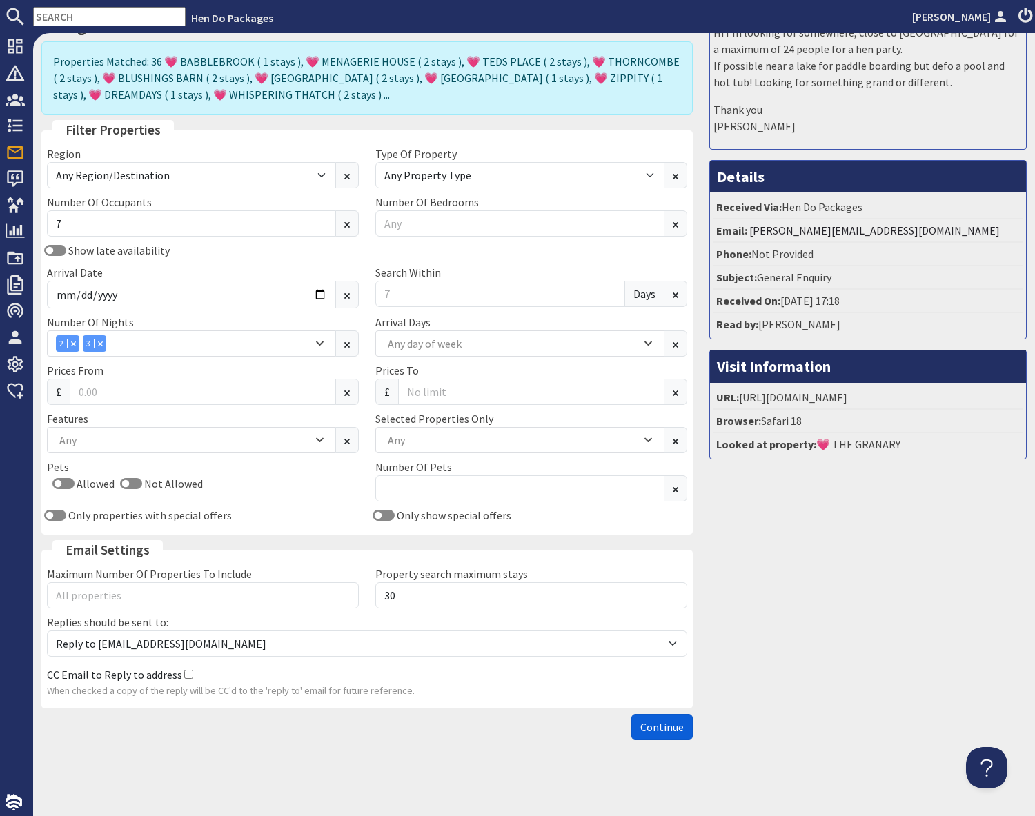
drag, startPoint x: 666, startPoint y: 729, endPoint x: 718, endPoint y: 720, distance: 52.4
click at [667, 728] on span "Continue" at bounding box center [661, 727] width 43 height 14
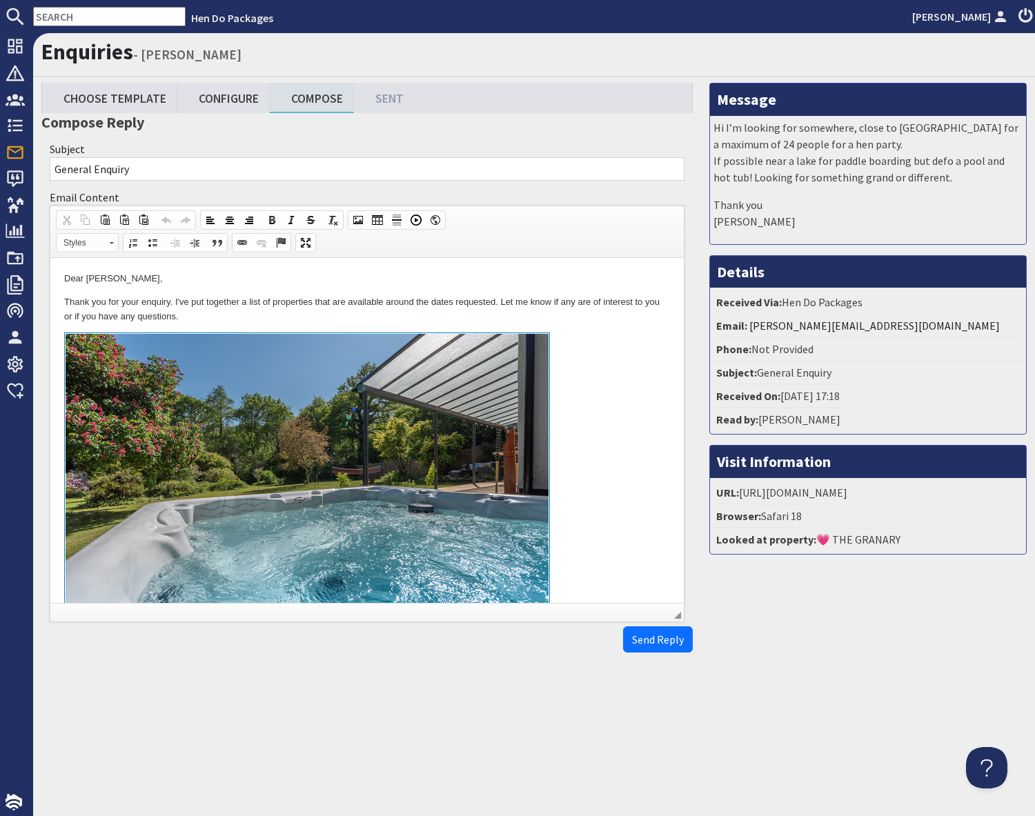
click at [573, 373] on link at bounding box center [367, 492] width 606 height 318
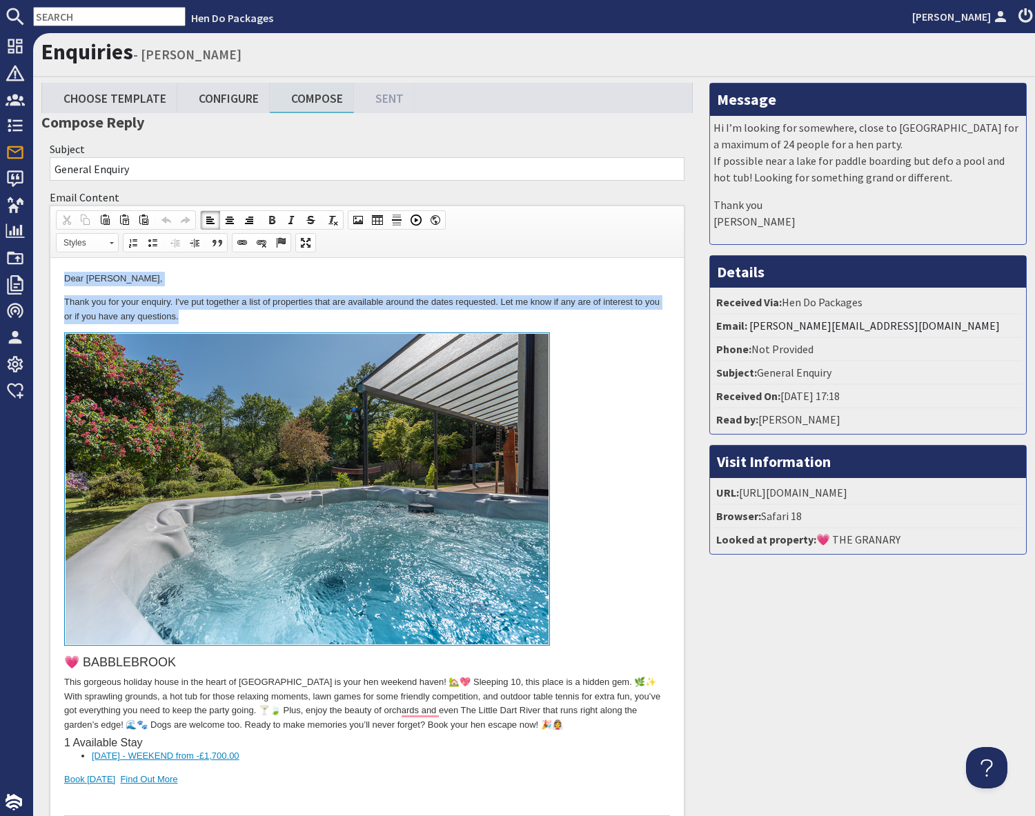
drag, startPoint x: 64, startPoint y: 277, endPoint x: 282, endPoint y: 309, distance: 220.3
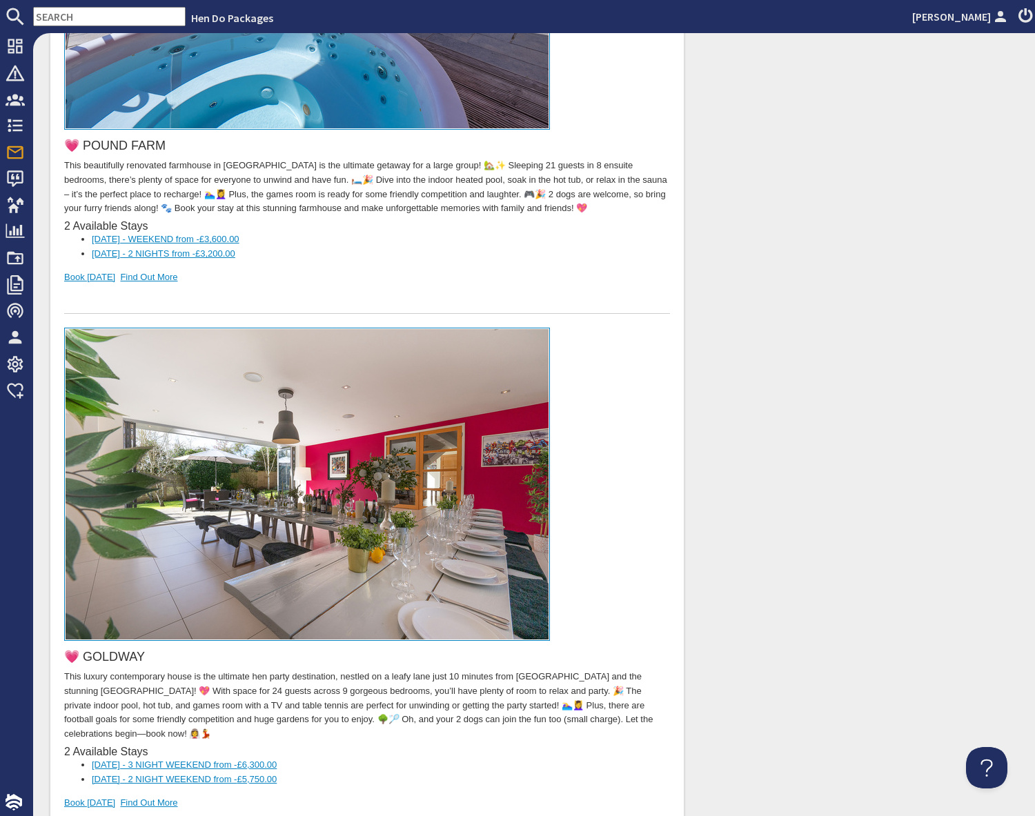
scroll to position [14949, 0]
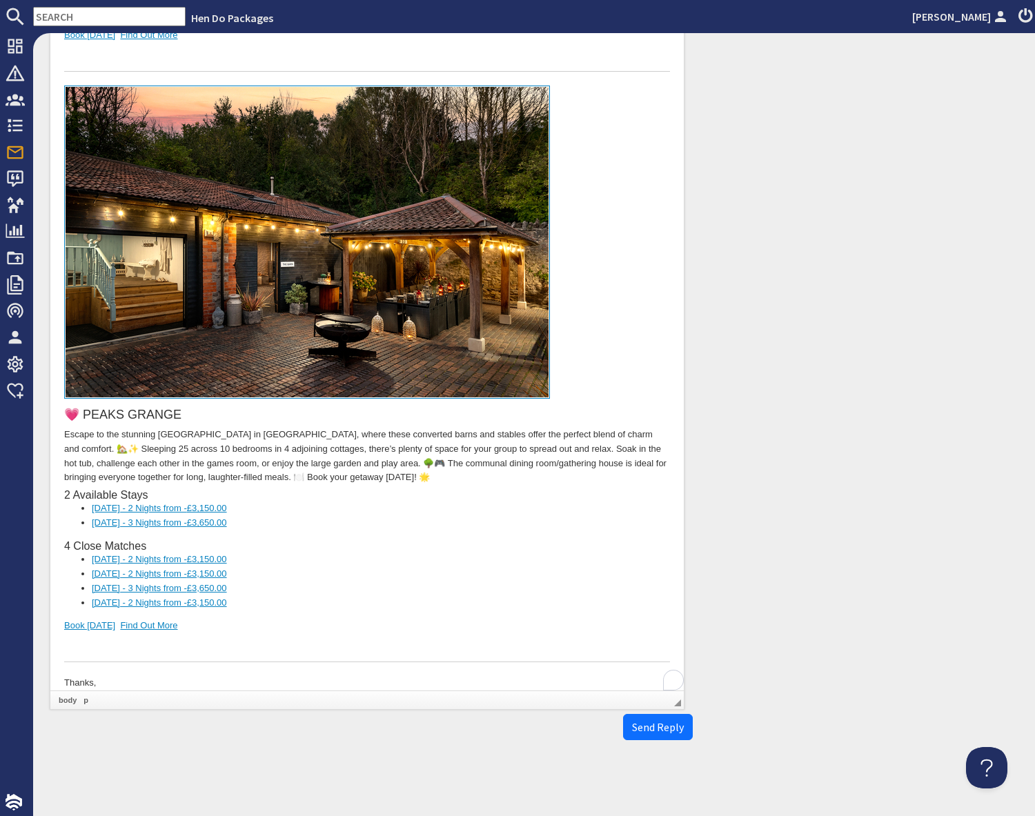
click at [213, 634] on div "To enrich screen reader interactions, please activate Accessibility in Grammarl…" at bounding box center [367, 648] width 606 height 29
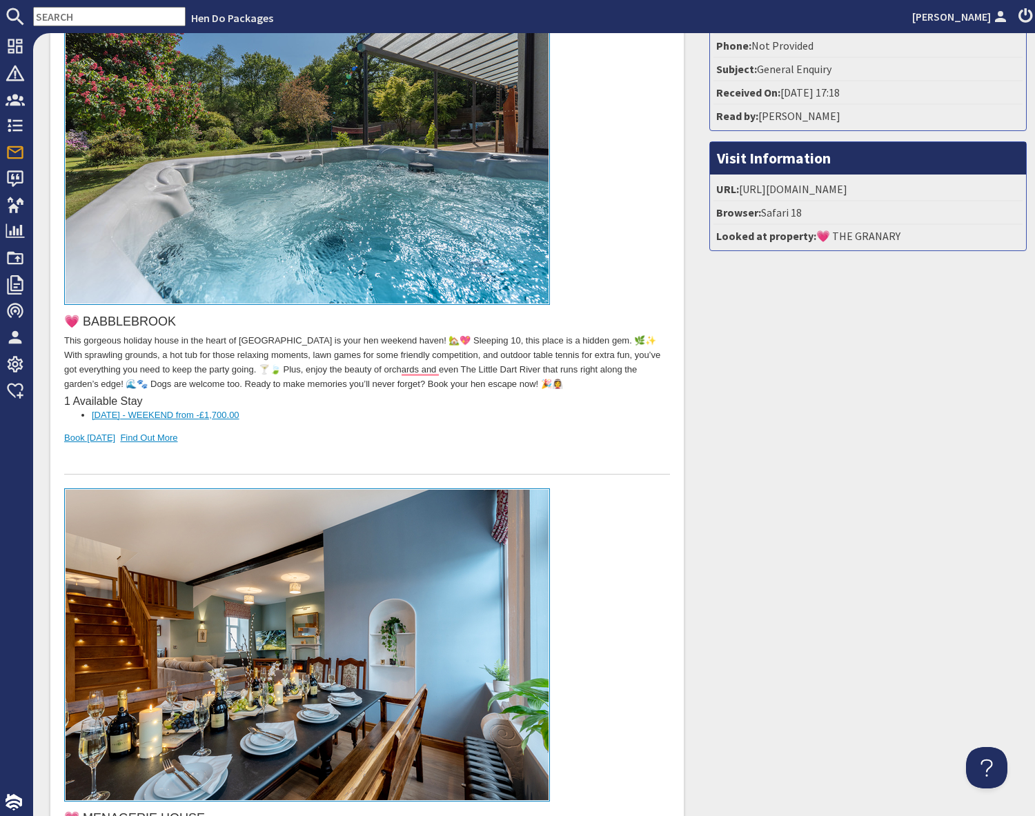
scroll to position [0, 0]
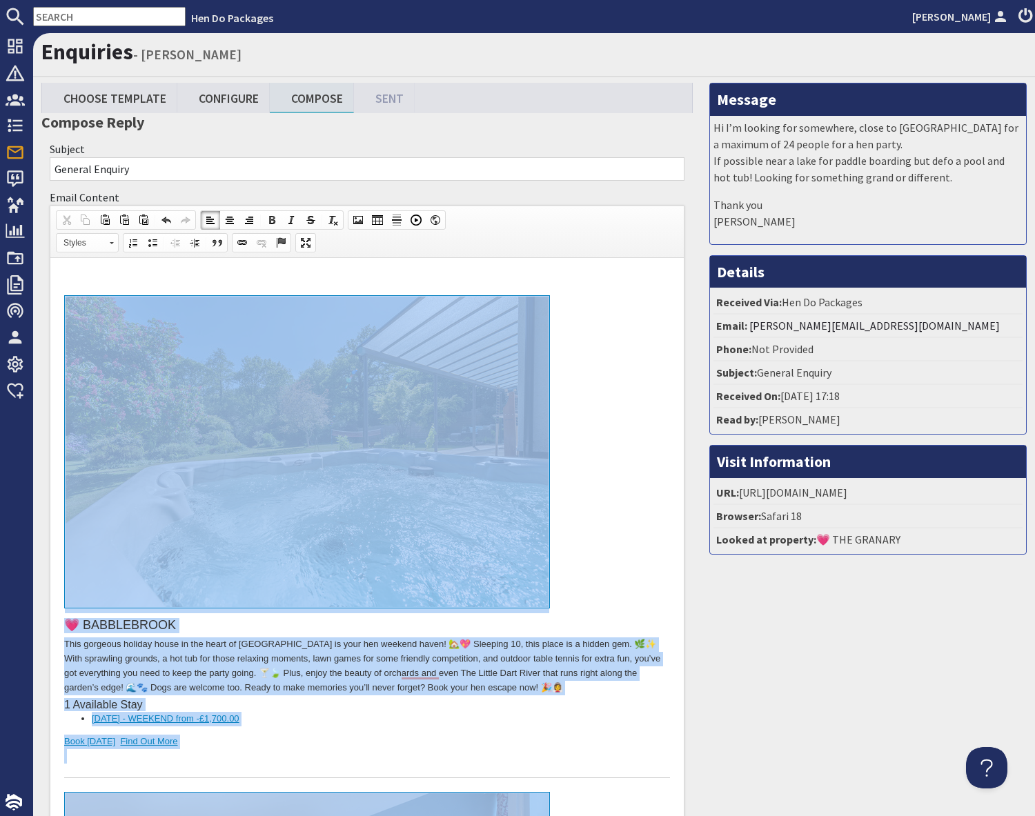
drag, startPoint x: 202, startPoint y: 15547, endPoint x: 299, endPoint y: 346, distance: 15200.7
copy body "💗 LOREMIPSUMD Sita consecte adipisc elits do eiu tempo in Utl Etdol ma aliq eni…"
